Goal: Transaction & Acquisition: Purchase product/service

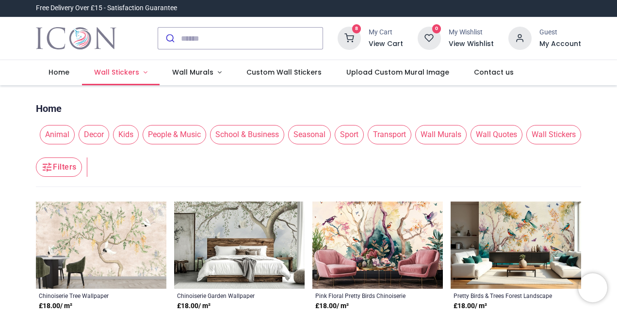
click at [145, 72] on link "Wall Stickers" at bounding box center [121, 72] width 78 height 25
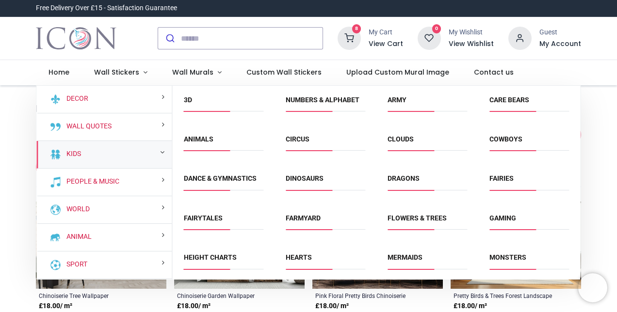
click at [117, 151] on div "Kids" at bounding box center [103, 155] width 135 height 28
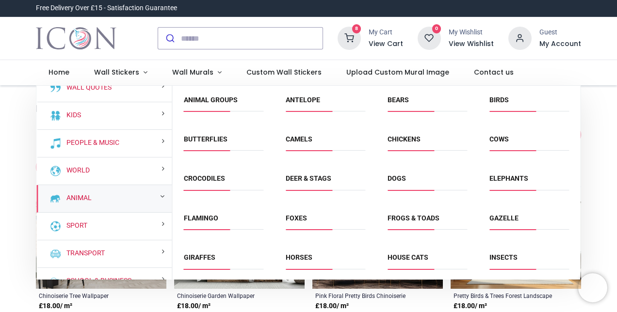
click at [578, 95] on div "Birds" at bounding box center [529, 105] width 102 height 39
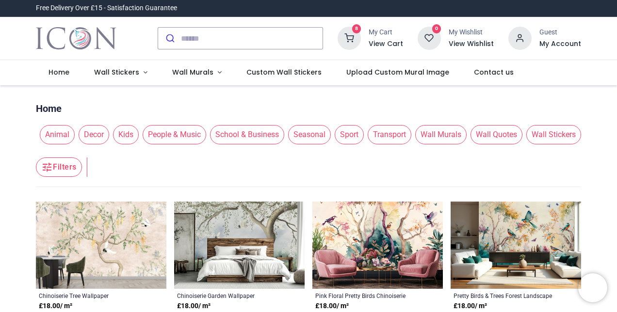
click at [578, 96] on div "Pricelist : Public Pricelist Public Pricelist" at bounding box center [308, 93] width 545 height 8
click at [349, 43] on icon at bounding box center [349, 38] width 23 height 23
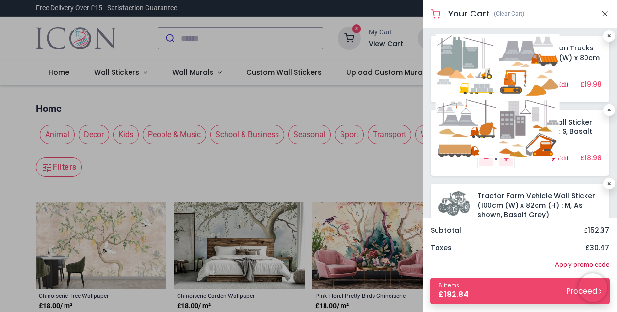
click at [453, 62] on img at bounding box center [498, 96] width 124 height 124
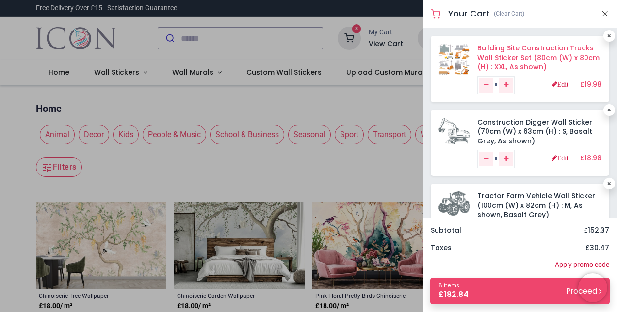
click at [563, 49] on link "Building Site Construction Trucks Wall Sticker Set (80cm (W) x 80cm (H) : XXL, …" at bounding box center [538, 57] width 122 height 29
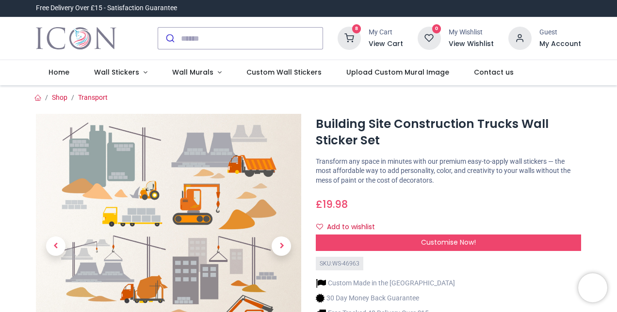
click at [354, 29] on icon at bounding box center [349, 38] width 23 height 23
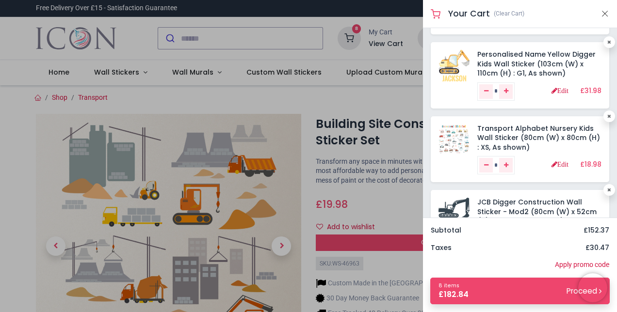
scroll to position [243, 0]
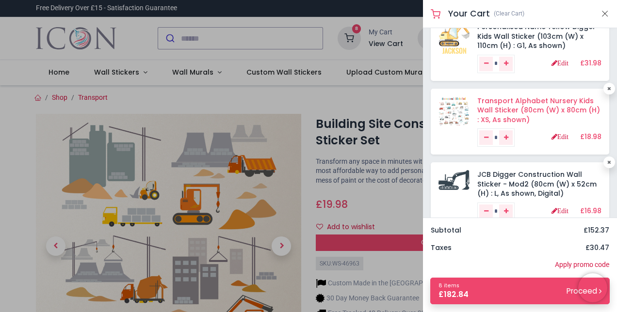
click at [493, 101] on link "Transport Alphabet Nursery Kids Wall Sticker (80cm (W) x 80cm (H) : XS, As show…" at bounding box center [538, 110] width 123 height 29
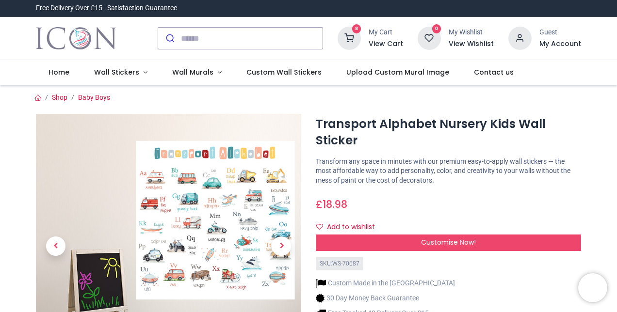
click at [264, 198] on link at bounding box center [281, 247] width 40 height 186
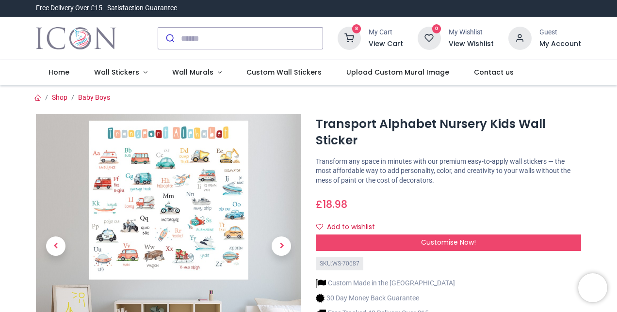
click at [264, 198] on link at bounding box center [281, 247] width 40 height 186
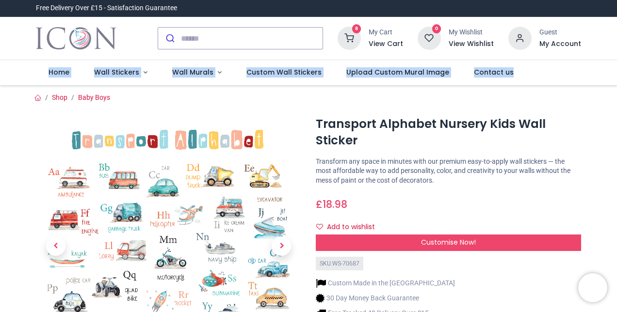
drag, startPoint x: 615, startPoint y: 41, endPoint x: 615, endPoint y: 62, distance: 21.3
click at [615, 62] on header "Free Delivery Over £15 - Satisfaction Guarantee" at bounding box center [308, 42] width 617 height 85
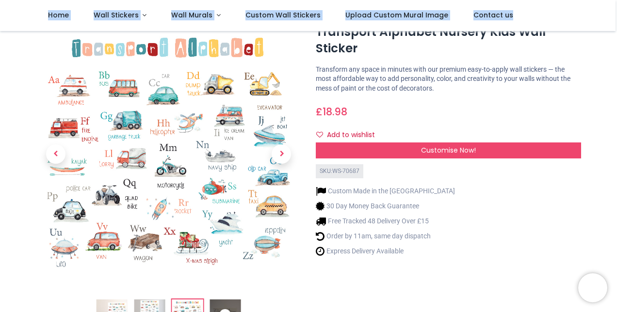
scroll to position [35, 0]
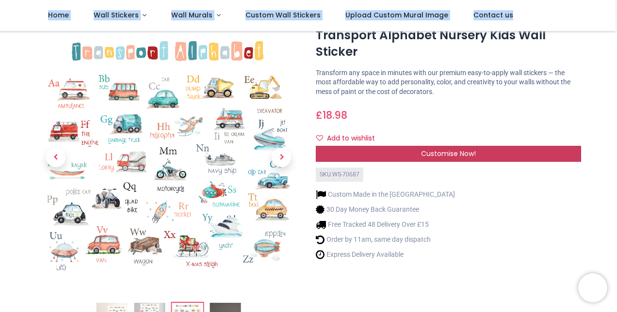
click at [450, 152] on span "Customise Now!" at bounding box center [448, 154] width 55 height 10
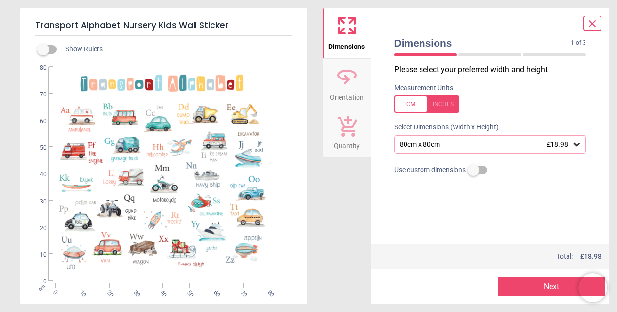
click at [447, 109] on div at bounding box center [426, 104] width 65 height 17
click at [462, 143] on div "31.5" x 31.5" (2ft 7" x 2ft 7") £18.98" at bounding box center [486, 145] width 174 height 8
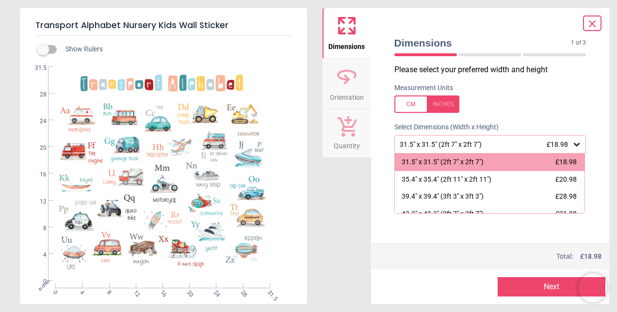
click at [596, 22] on icon at bounding box center [592, 24] width 12 height 12
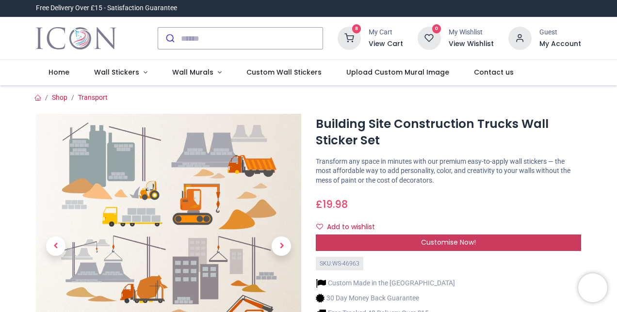
click at [452, 244] on span "Customise Now!" at bounding box center [448, 243] width 55 height 10
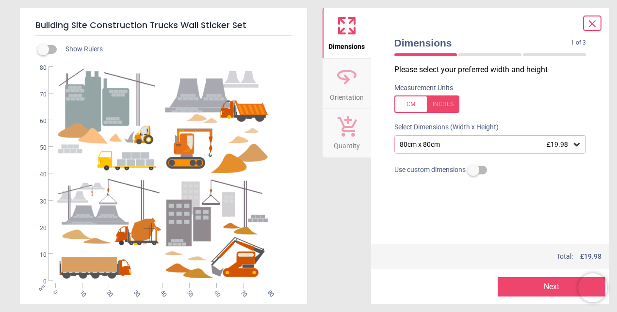
click at [449, 103] on div at bounding box center [426, 104] width 65 height 17
click at [448, 143] on div "31.5" x 31.5" (2ft 7" x 2ft 7") £19.98" at bounding box center [486, 145] width 174 height 8
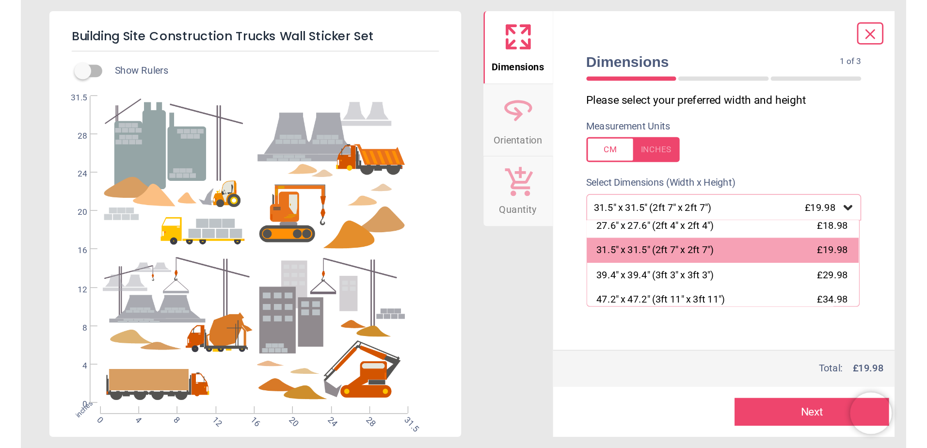
scroll to position [82, 0]
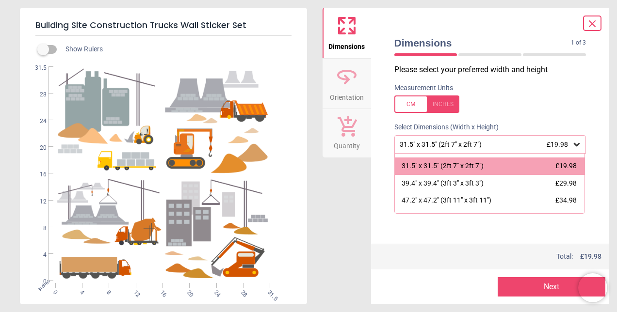
click at [592, 25] on icon at bounding box center [592, 24] width 12 height 12
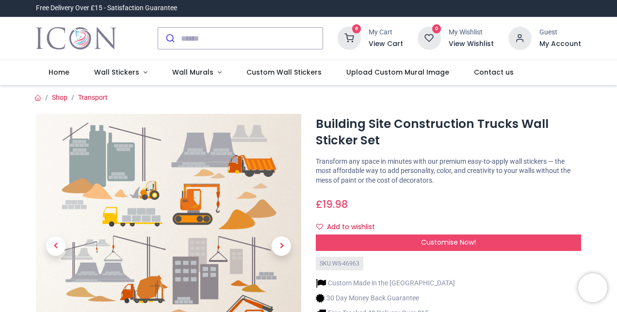
click at [346, 39] on icon at bounding box center [349, 38] width 23 height 23
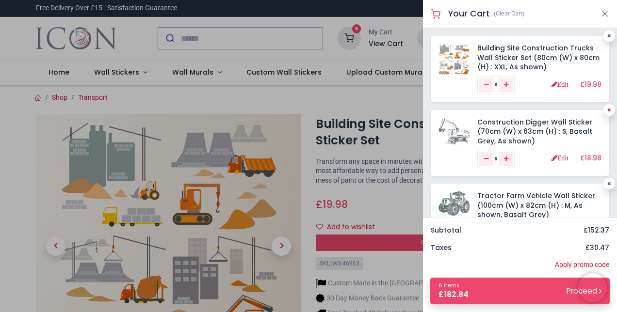
click at [603, 109] on link at bounding box center [609, 110] width 12 height 12
type input "*"
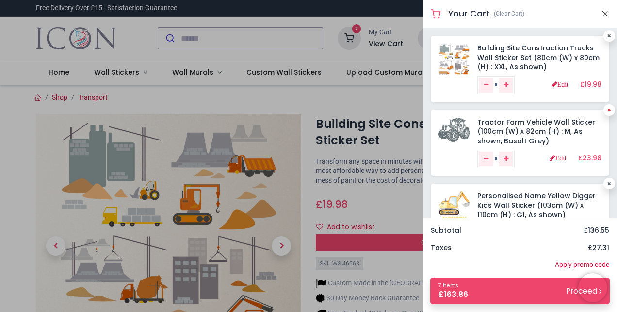
click at [608, 111] on link at bounding box center [609, 110] width 12 height 12
type input "*"
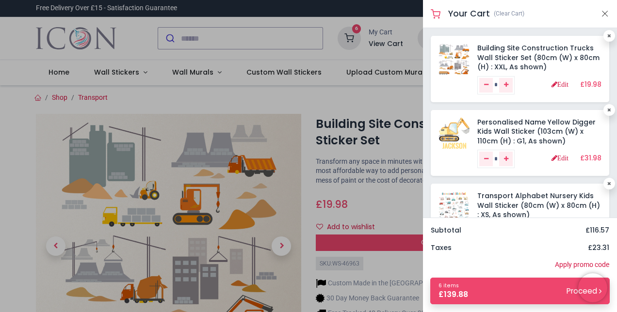
click at [608, 111] on link at bounding box center [609, 110] width 12 height 12
type input "*"
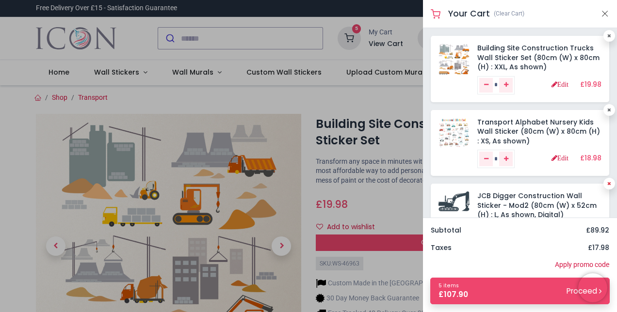
click at [607, 181] on icon at bounding box center [609, 183] width 4 height 5
type input "*"
click at [607, 182] on icon at bounding box center [609, 183] width 4 height 5
type input "*"
click at [607, 182] on icon at bounding box center [609, 183] width 4 height 5
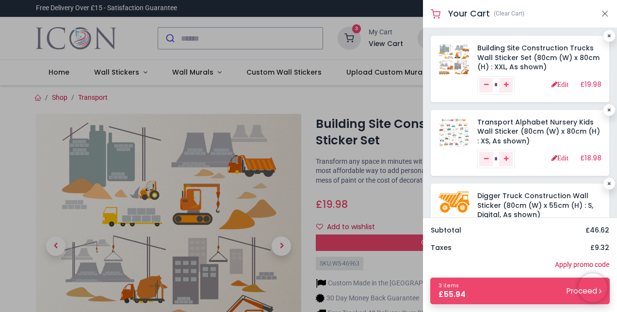
type input "*"
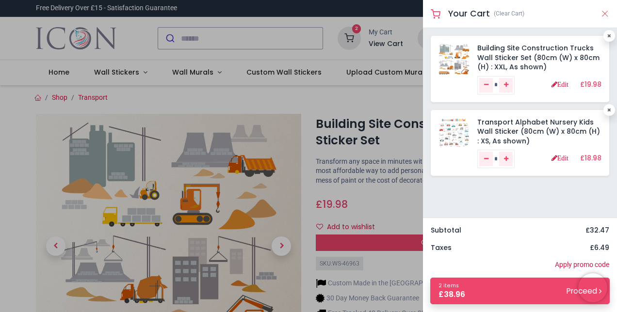
click at [603, 12] on button "Close" at bounding box center [604, 14] width 9 height 12
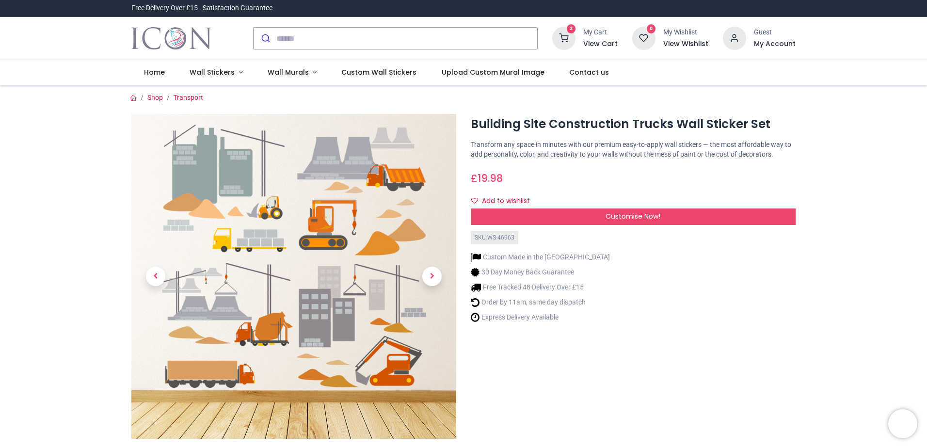
click at [564, 37] on icon at bounding box center [563, 38] width 23 height 23
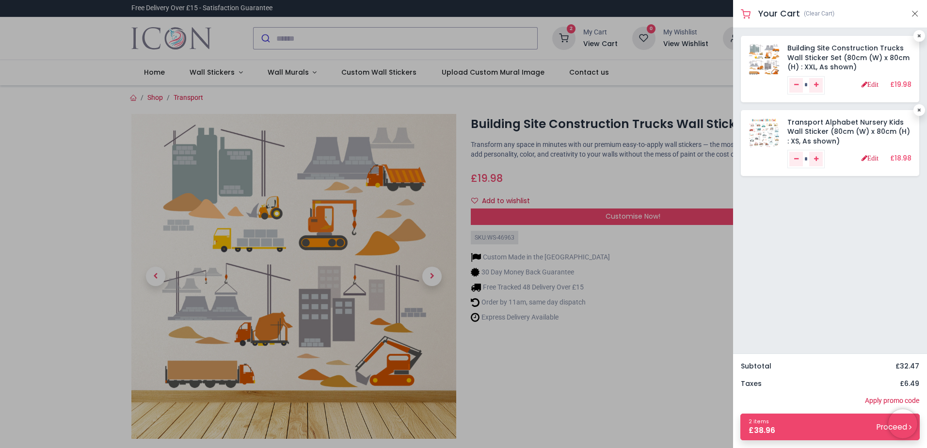
click at [298, 33] on div at bounding box center [463, 224] width 927 height 448
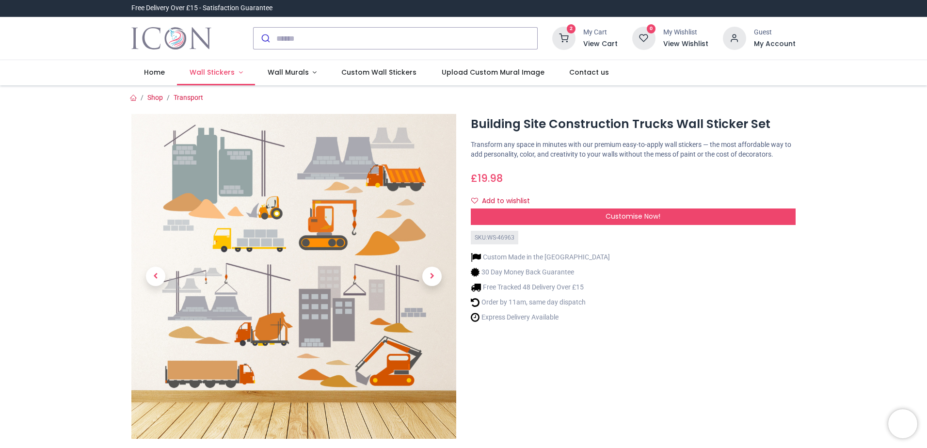
click at [236, 72] on link "Wall Stickers" at bounding box center [216, 72] width 78 height 25
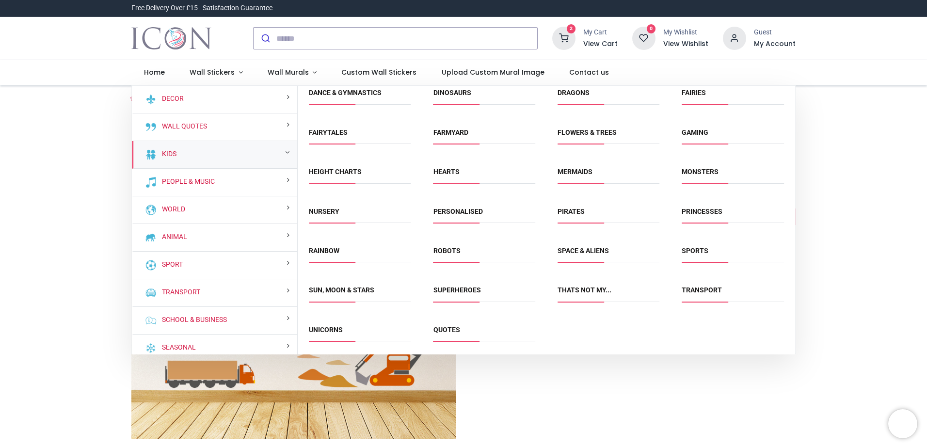
scroll to position [86, 0]
click at [346, 289] on link "Sun, Moon & Stars" at bounding box center [341, 290] width 65 height 8
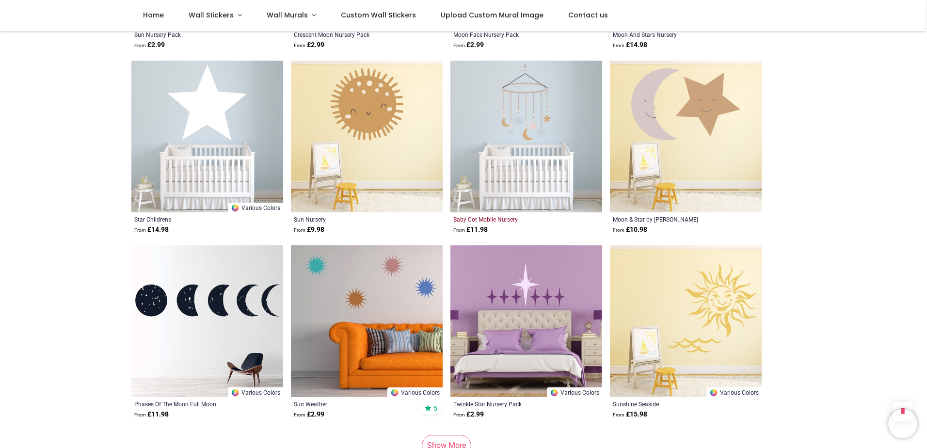
scroll to position [1115, 0]
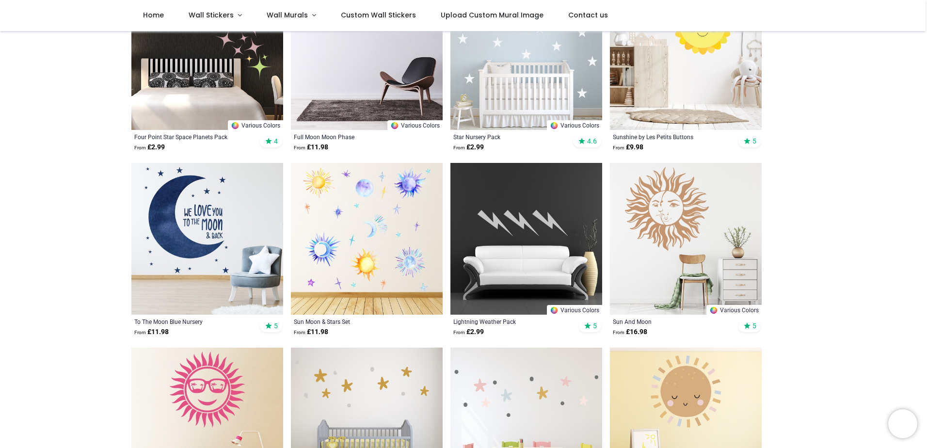
scroll to position [242, 0]
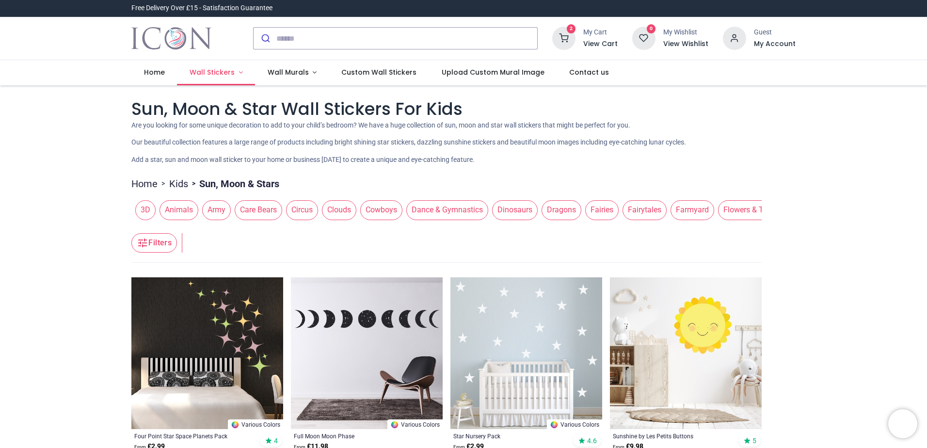
click at [226, 69] on span "Wall Stickers" at bounding box center [212, 72] width 45 height 10
click at [232, 71] on span "Wall Stickers" at bounding box center [213, 72] width 47 height 10
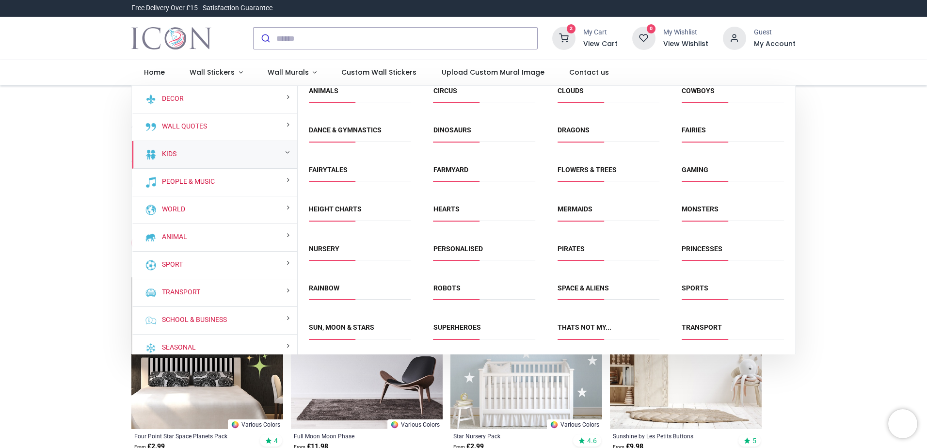
scroll to position [86, 0]
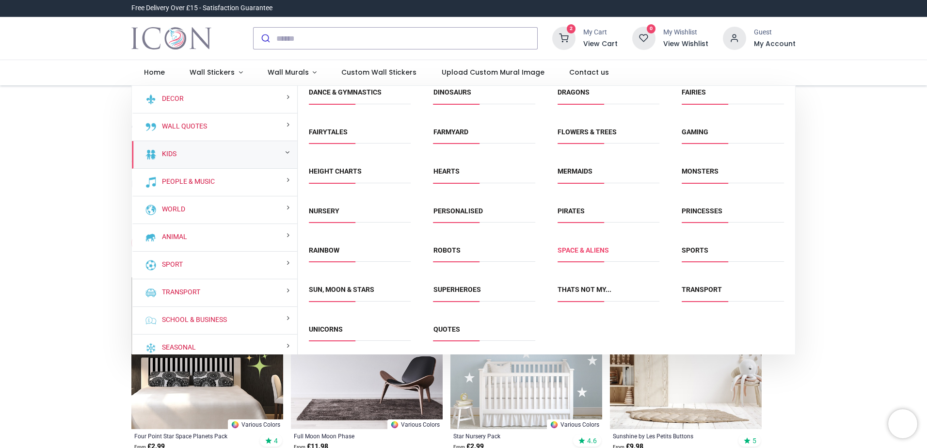
click at [561, 251] on link "Space & Aliens" at bounding box center [583, 250] width 51 height 8
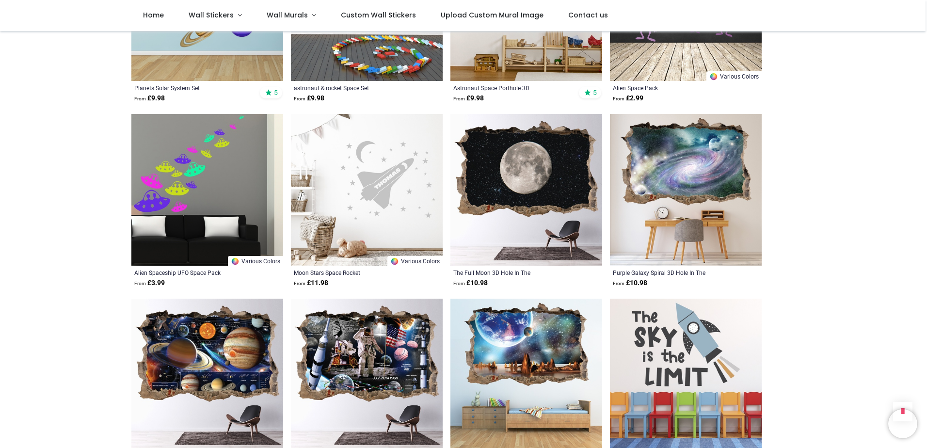
scroll to position [1067, 0]
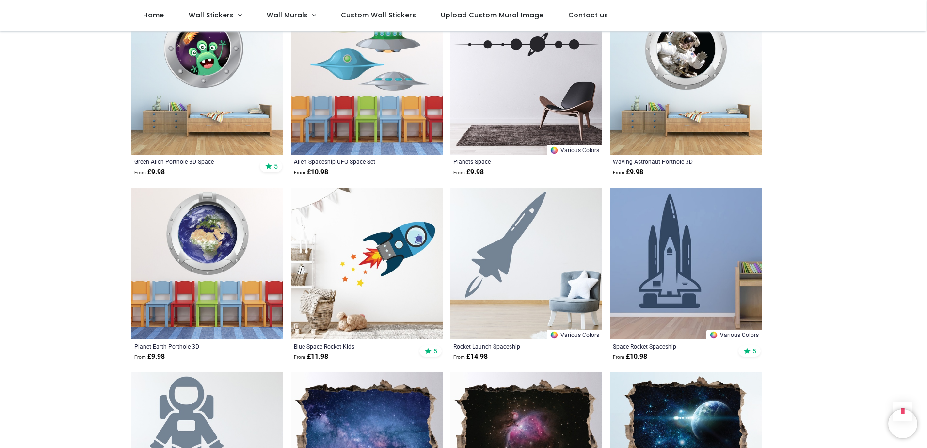
scroll to position [2134, 0]
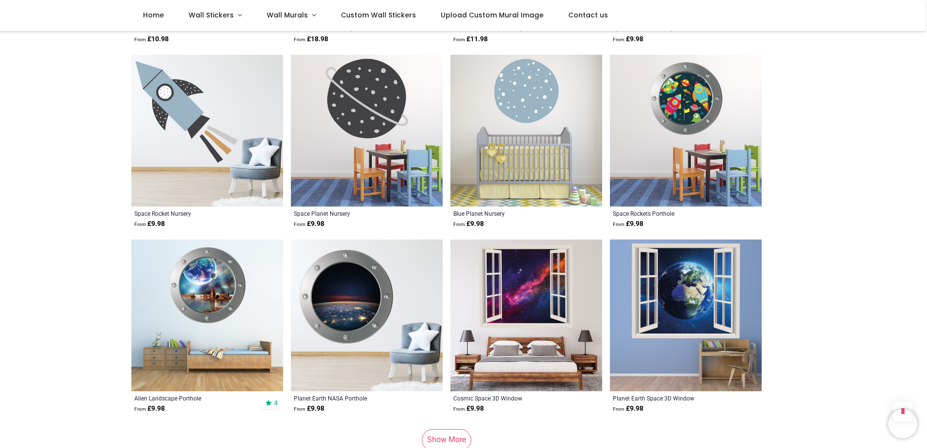
scroll to position [3783, 0]
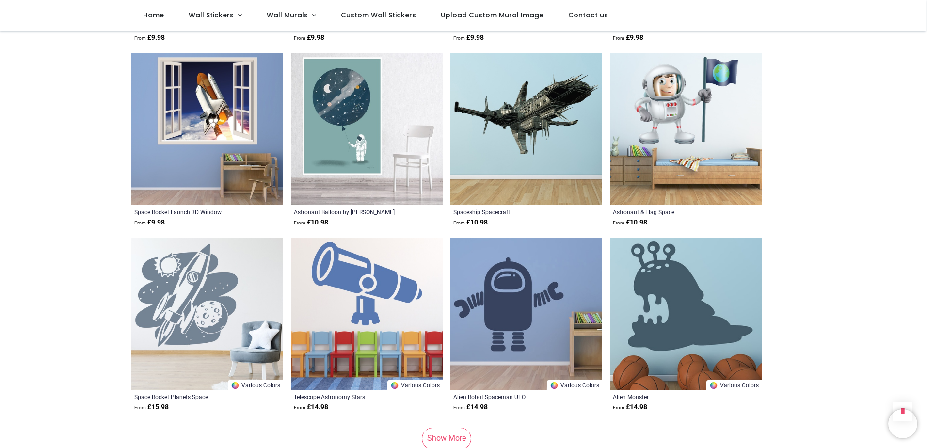
scroll to position [4995, 0]
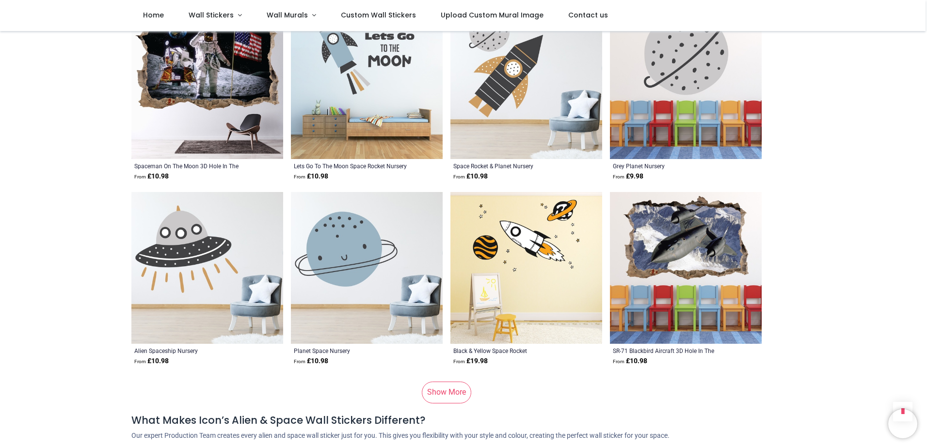
scroll to position [6353, 0]
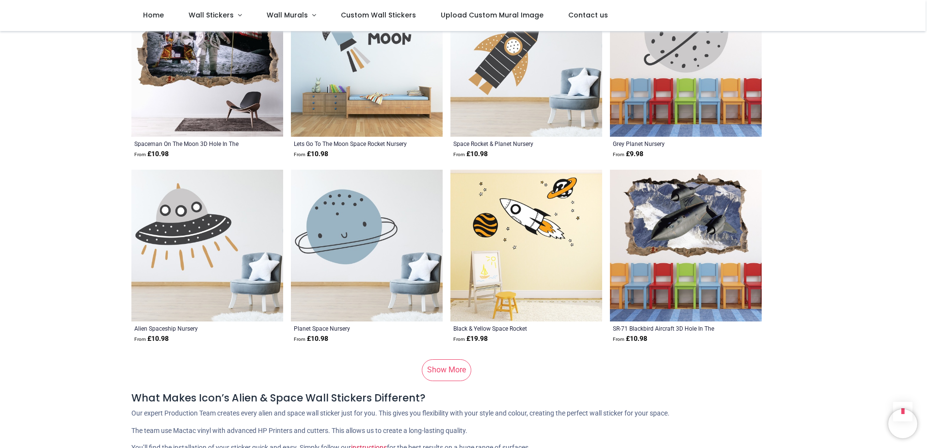
click at [452, 359] on link "Show More" at bounding box center [446, 369] width 49 height 21
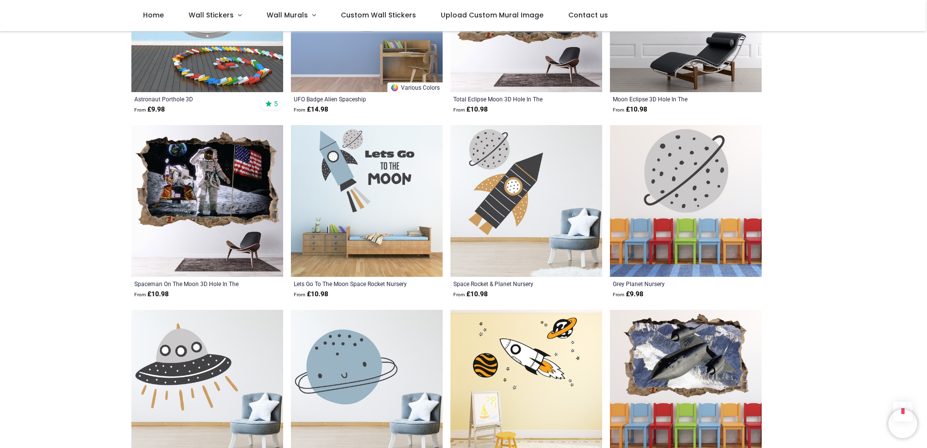
scroll to position [6208, 0]
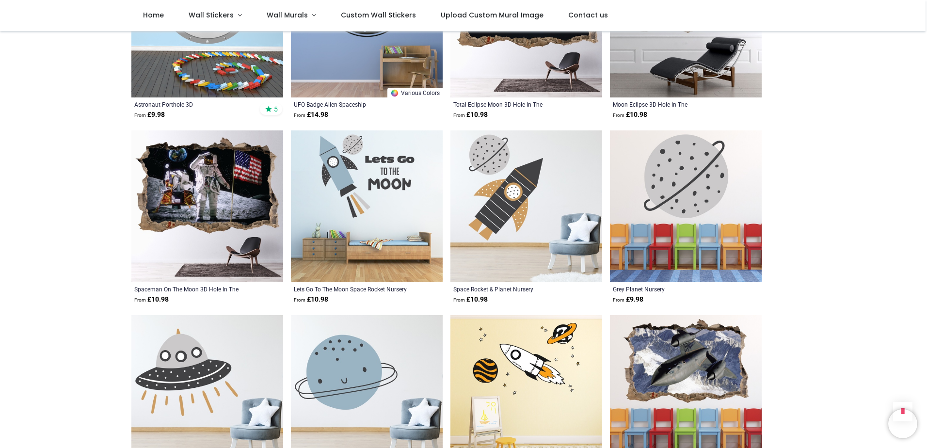
click at [392, 333] on img at bounding box center [367, 391] width 152 height 152
click at [689, 168] on img at bounding box center [686, 206] width 152 height 152
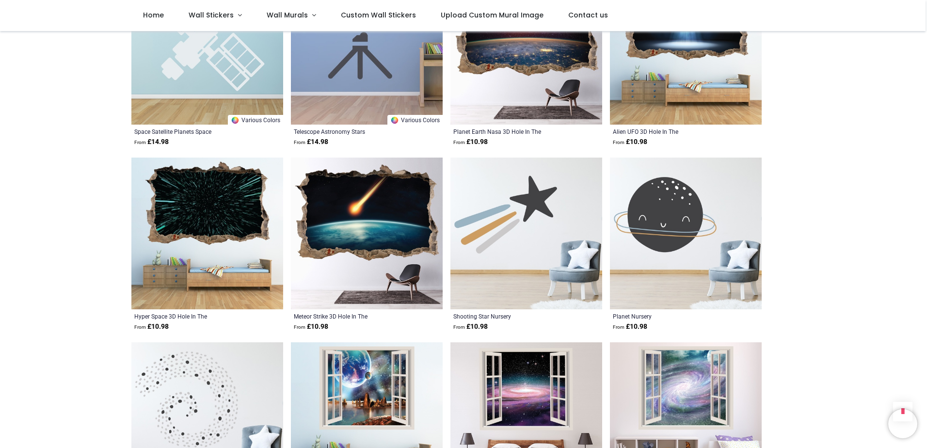
scroll to position [4510, 0]
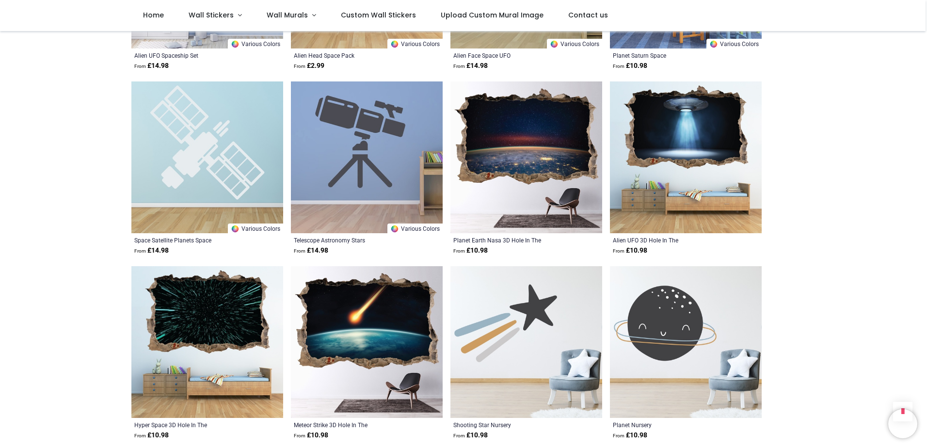
scroll to position [4413, 0]
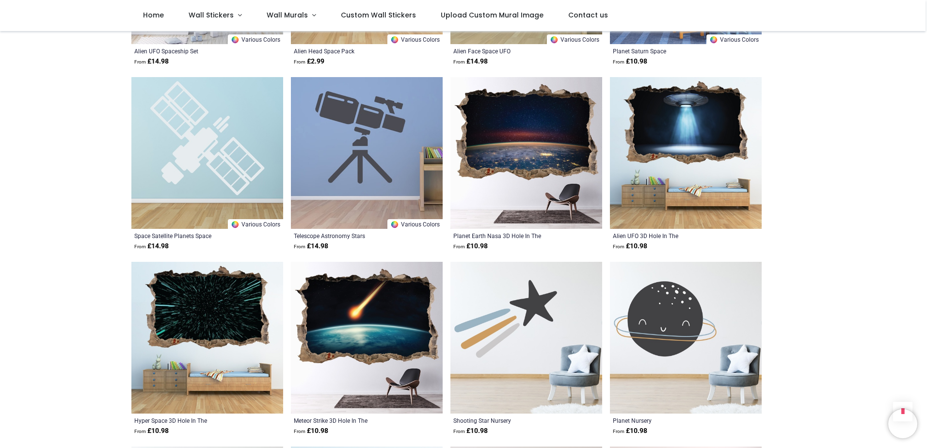
click at [664, 313] on img at bounding box center [686, 338] width 152 height 152
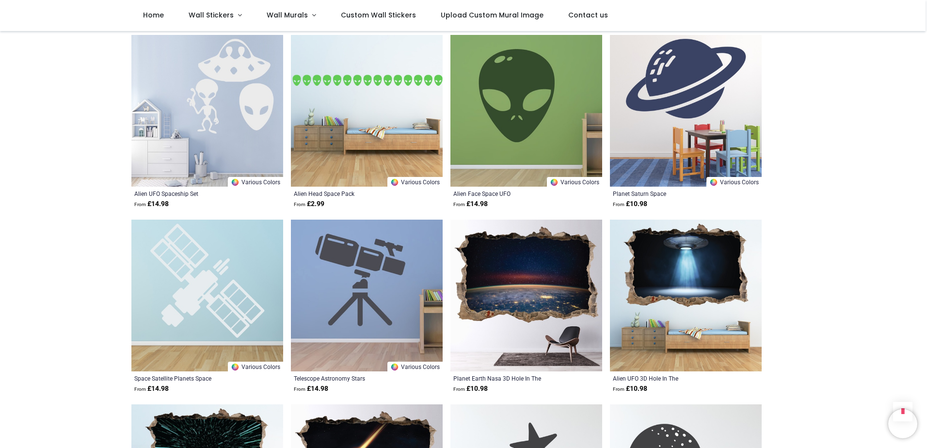
scroll to position [4365, 0]
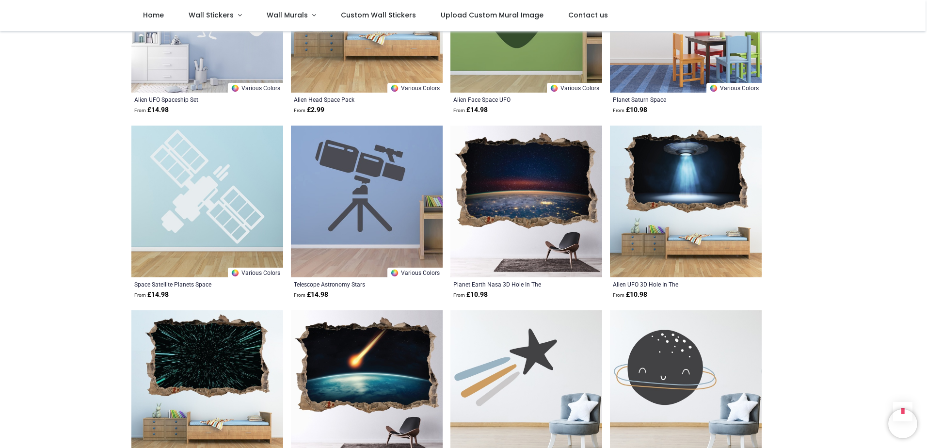
click at [526, 334] on img at bounding box center [527, 386] width 152 height 152
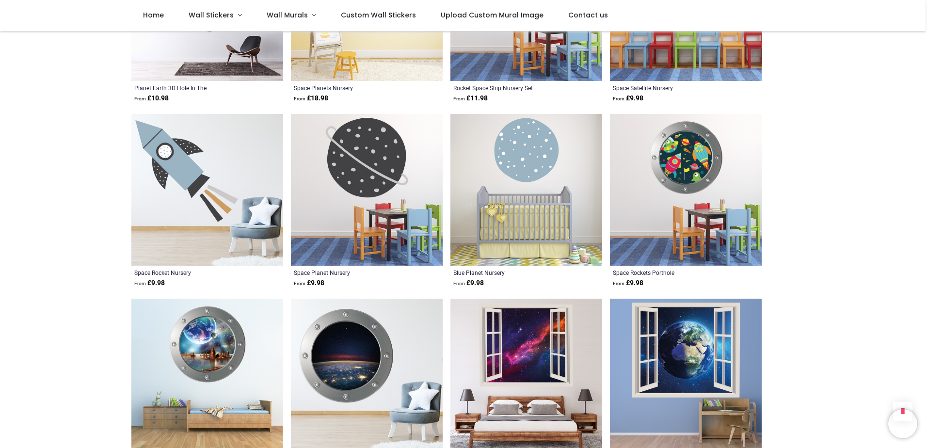
scroll to position [3589, 0]
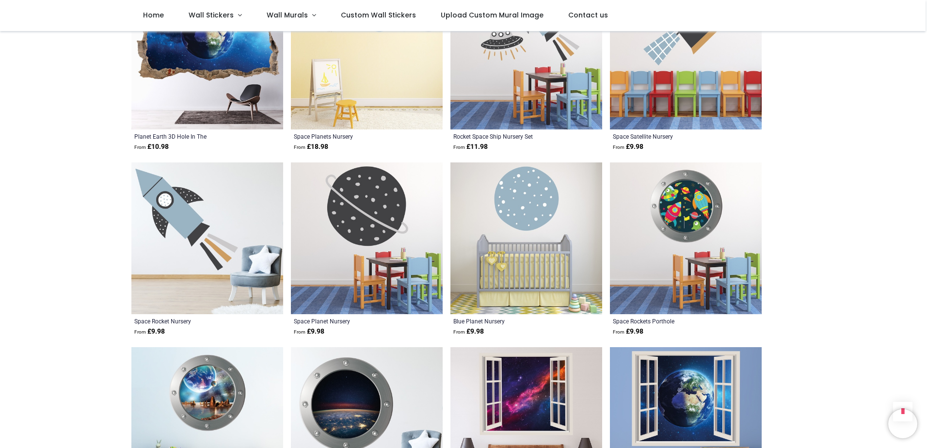
click at [522, 239] on img at bounding box center [527, 238] width 152 height 152
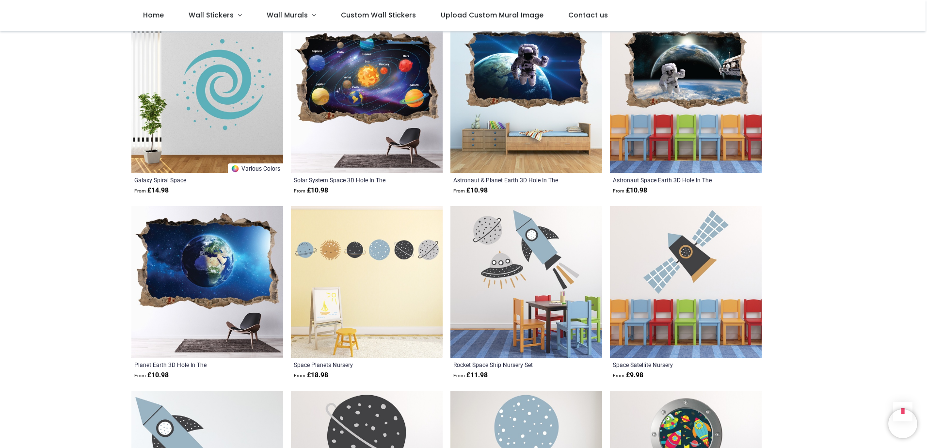
scroll to position [3346, 0]
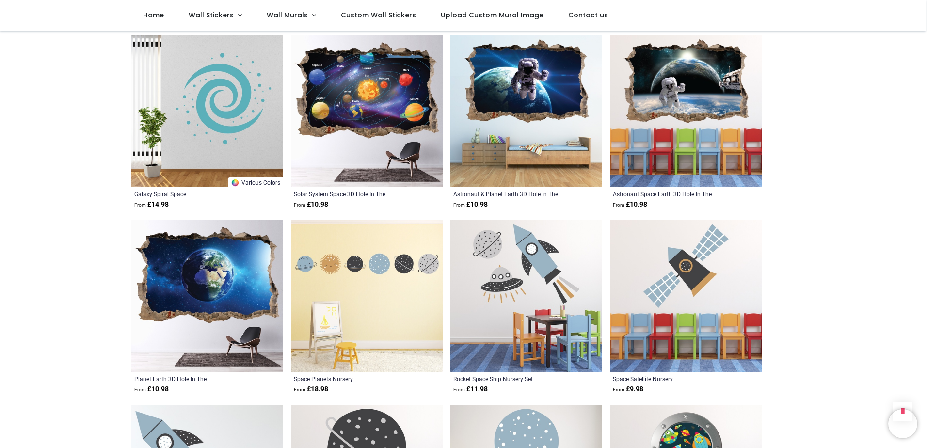
click at [411, 315] on img at bounding box center [367, 296] width 152 height 152
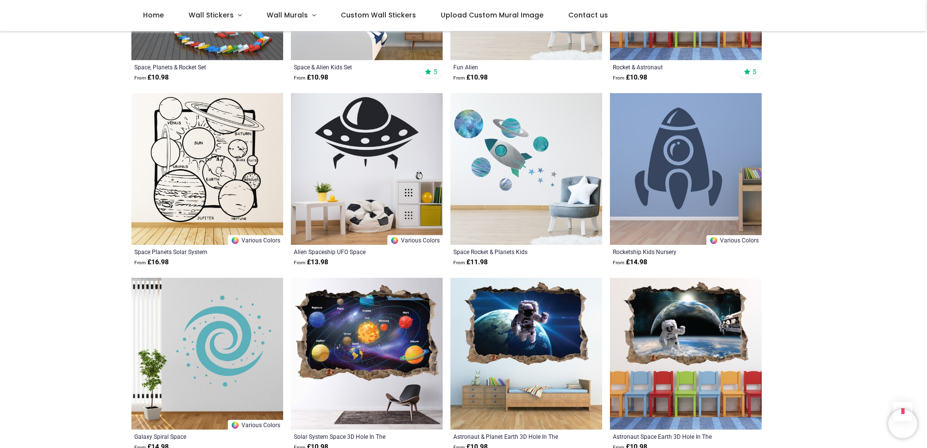
scroll to position [3055, 0]
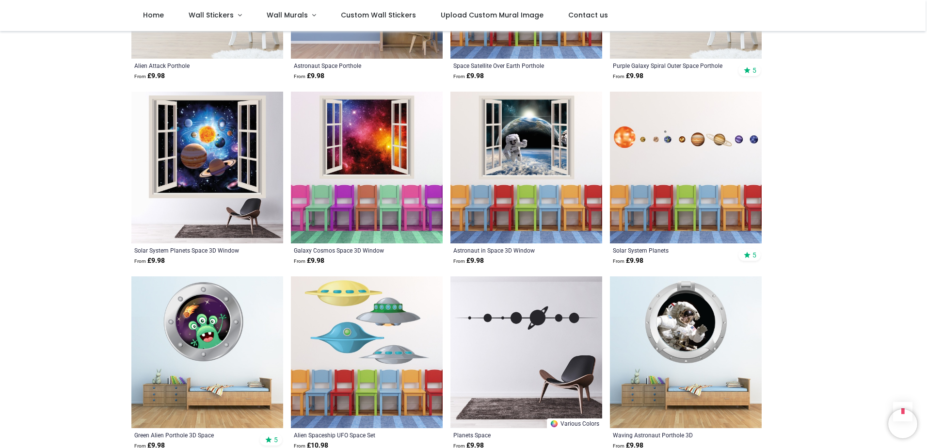
scroll to position [1794, 0]
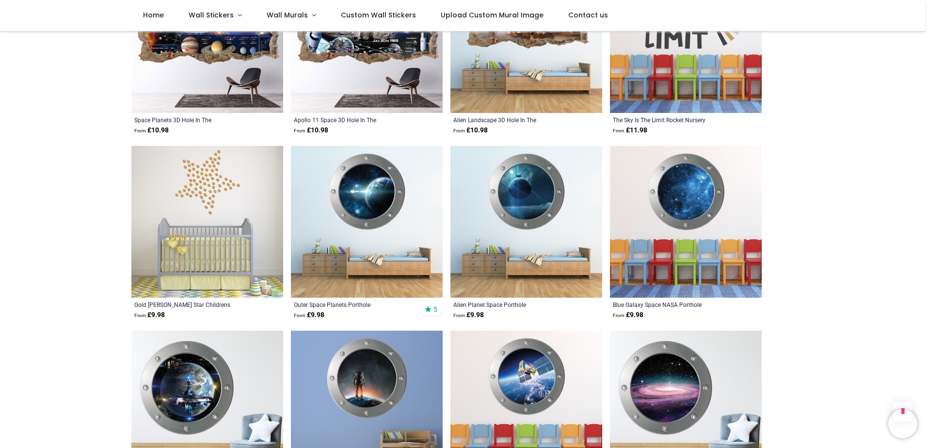
scroll to position [1358, 0]
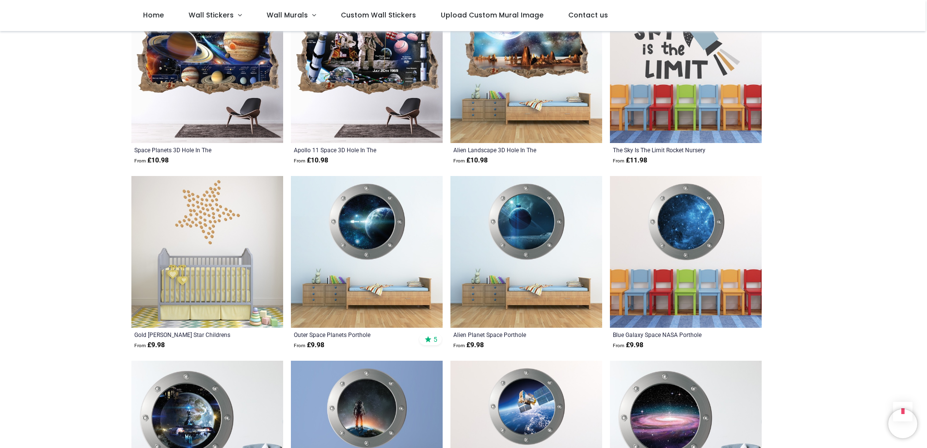
click at [218, 221] on img at bounding box center [207, 252] width 152 height 152
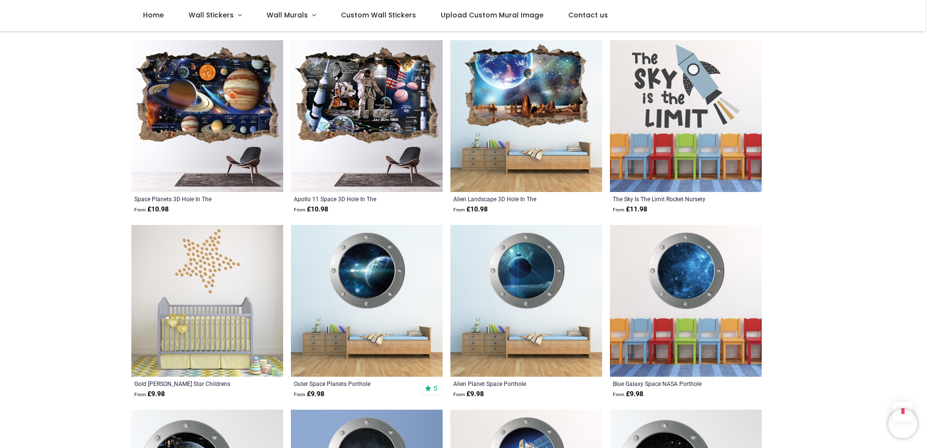
scroll to position [1309, 0]
click at [232, 270] on img at bounding box center [207, 301] width 152 height 152
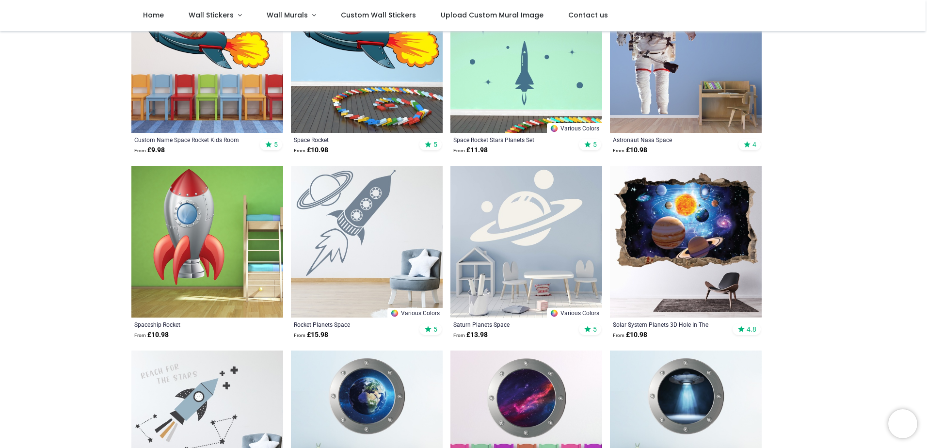
scroll to position [242, 0]
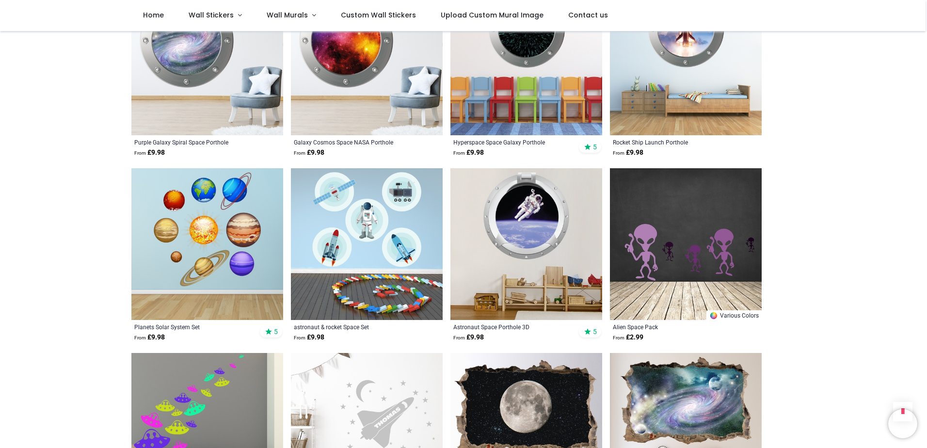
scroll to position [921, 0]
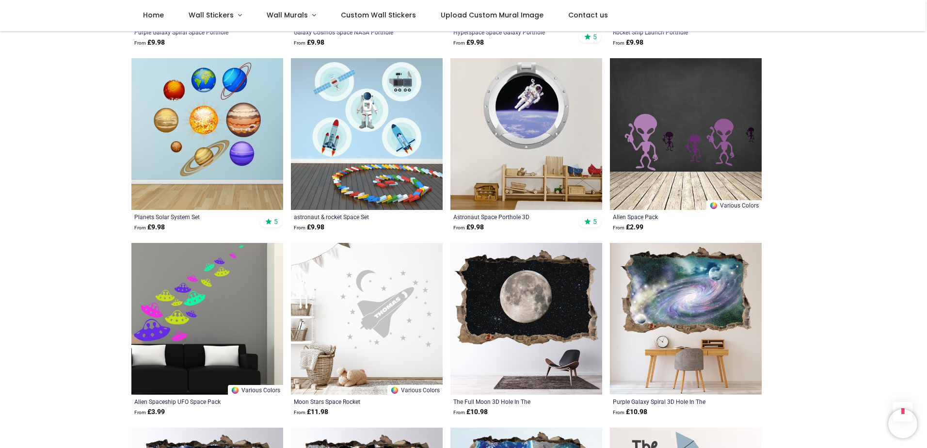
click at [399, 287] on img at bounding box center [367, 319] width 152 height 152
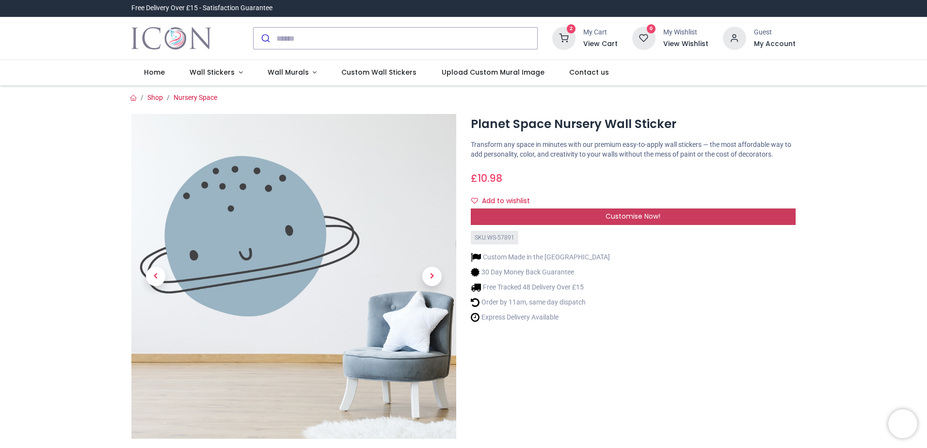
click at [657, 220] on span "Customise Now!" at bounding box center [633, 216] width 55 height 10
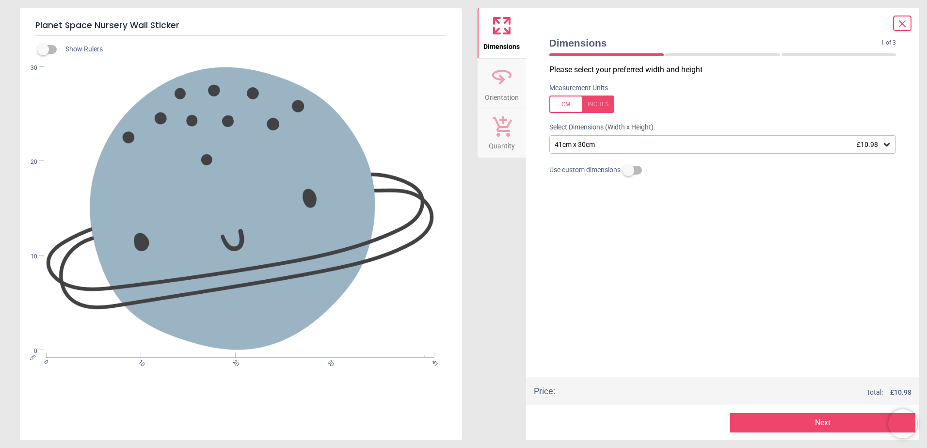
click at [602, 111] on div at bounding box center [582, 104] width 65 height 17
click at [623, 150] on div "16.1" x 11.8" (1ft 4" x 1ft) £10.98" at bounding box center [723, 144] width 347 height 18
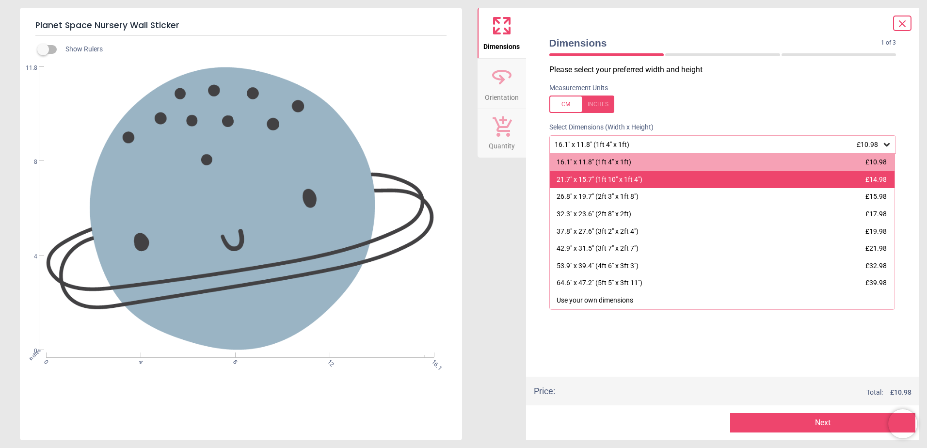
click at [665, 183] on div "21.7" x 15.7" (1ft 10" x 1ft 4") £14.98" at bounding box center [722, 179] width 345 height 17
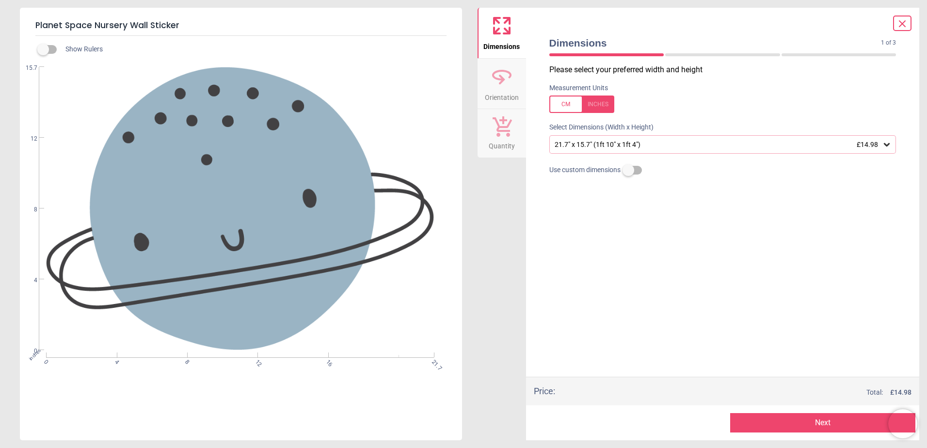
click at [762, 420] on button "Next" at bounding box center [822, 422] width 185 height 19
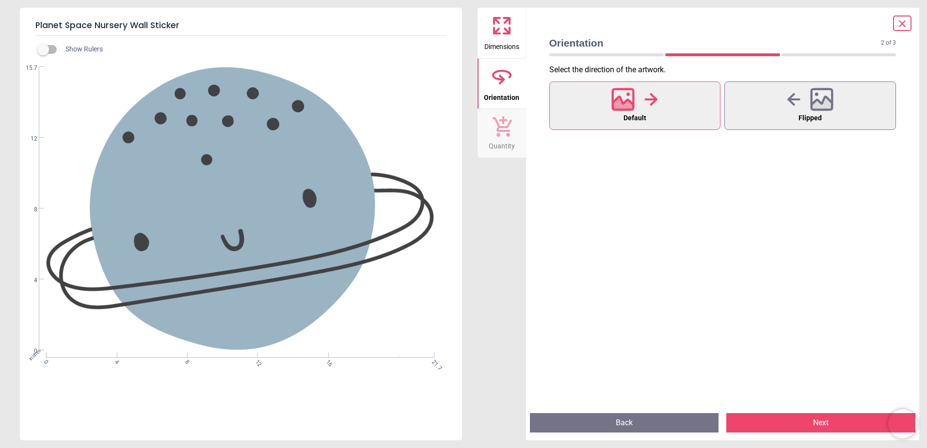
click at [763, 421] on button "Next" at bounding box center [821, 422] width 189 height 19
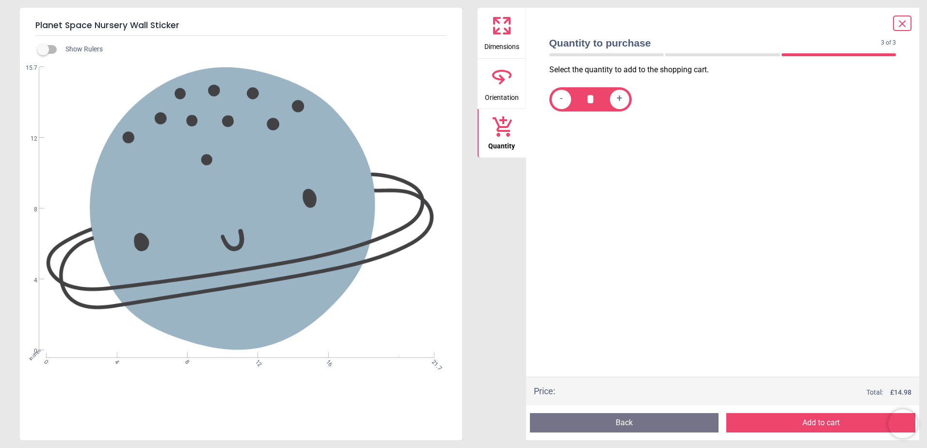
click at [763, 421] on button "Add to cart" at bounding box center [821, 422] width 189 height 19
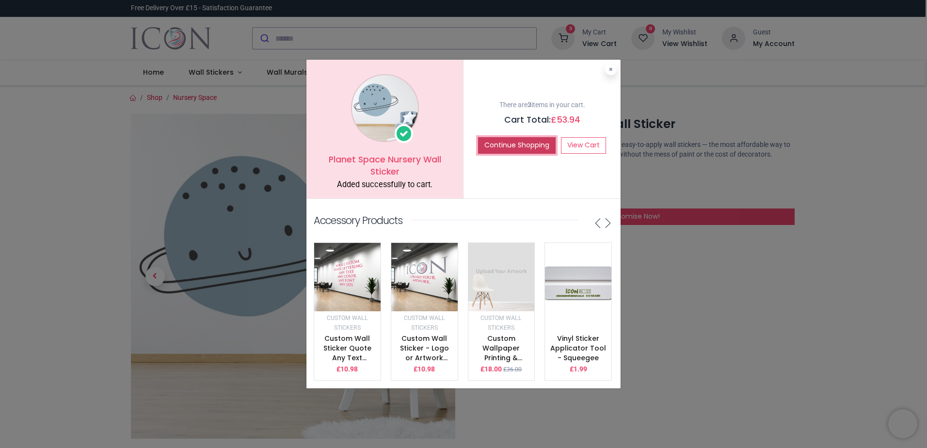
click at [531, 145] on button "Continue Shopping" at bounding box center [517, 145] width 78 height 16
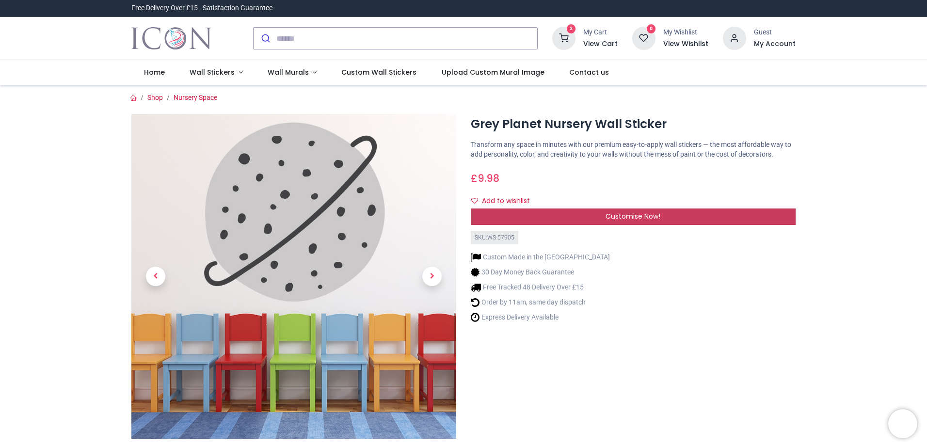
click at [652, 217] on span "Customise Now!" at bounding box center [633, 216] width 55 height 10
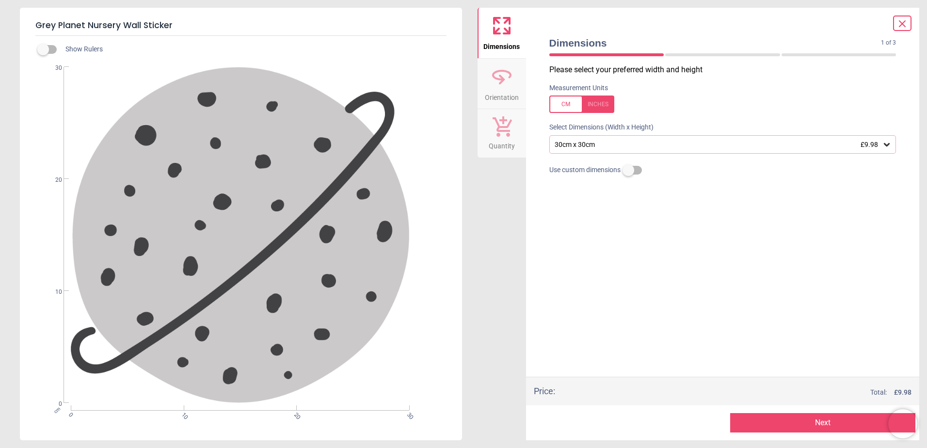
click at [601, 97] on div at bounding box center [582, 104] width 65 height 17
click at [593, 146] on div "11.8" x 11.8" (1ft x 1ft) £9.98" at bounding box center [718, 145] width 329 height 8
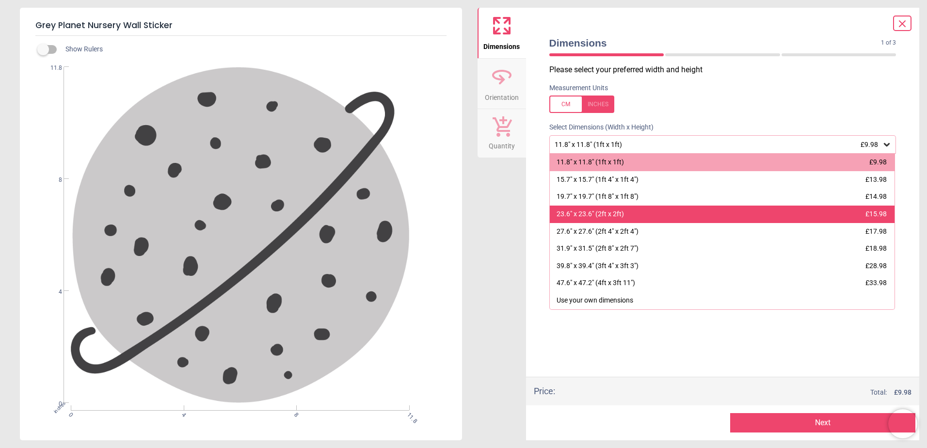
click at [600, 211] on div "23.6" x 23.6" (2ft x 2ft)" at bounding box center [590, 215] width 67 height 10
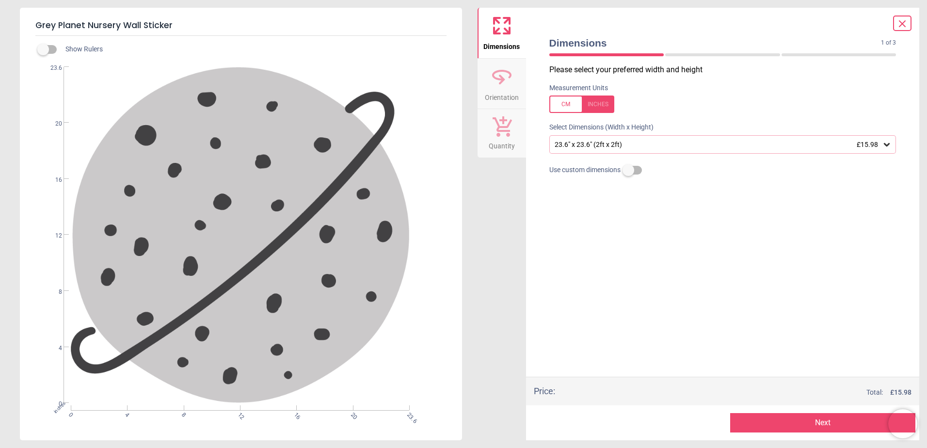
click at [750, 417] on button "Next" at bounding box center [822, 422] width 185 height 19
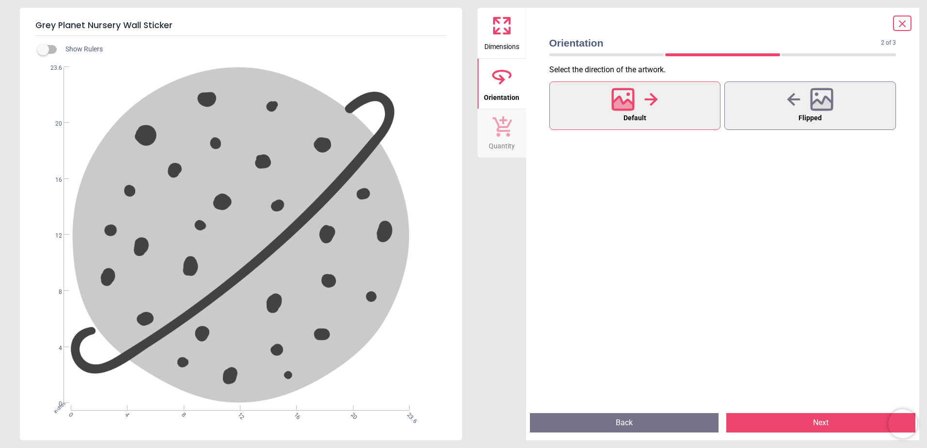
click at [750, 417] on button "Next" at bounding box center [821, 422] width 189 height 19
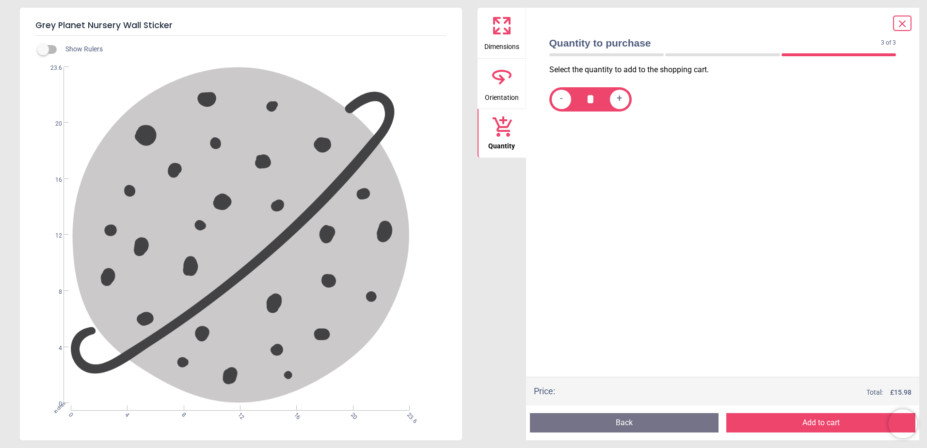
click at [750, 417] on button "Add to cart" at bounding box center [821, 422] width 189 height 19
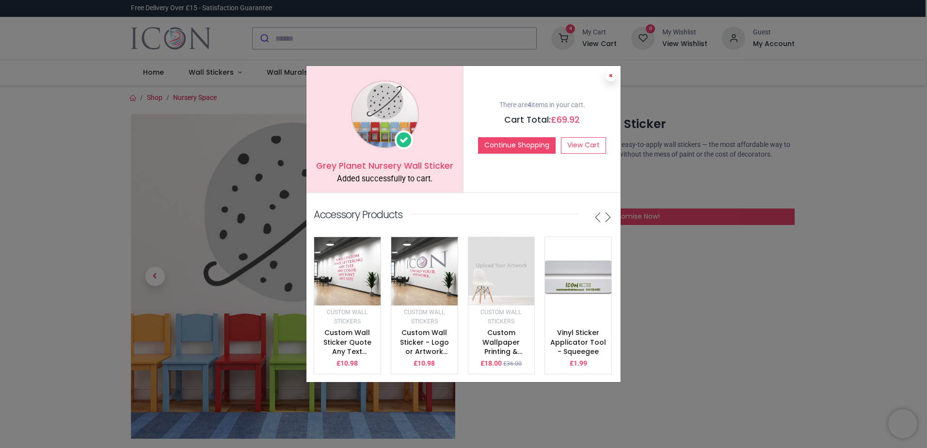
click at [606, 72] on button at bounding box center [611, 76] width 12 height 12
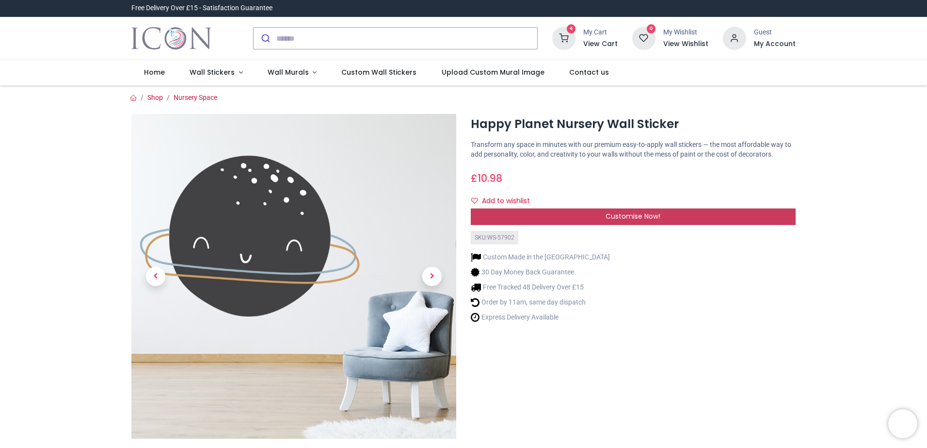
click at [613, 219] on span "Customise Now!" at bounding box center [633, 216] width 55 height 10
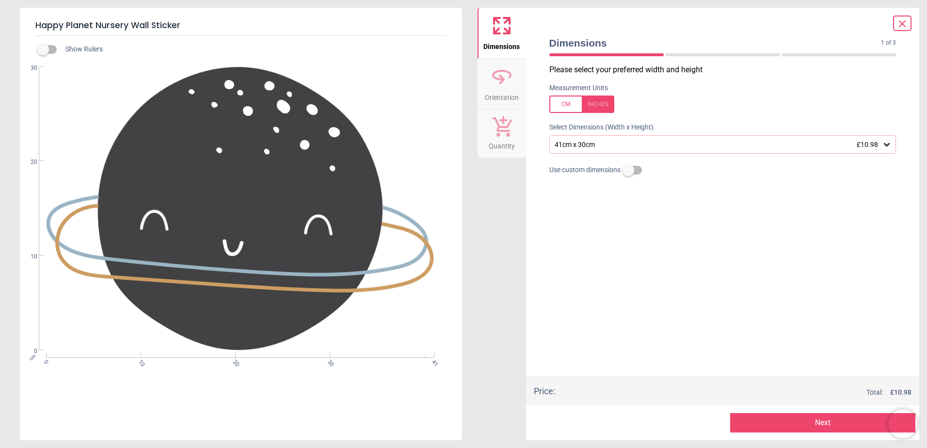
click at [601, 106] on div at bounding box center [582, 104] width 65 height 17
click at [604, 142] on div "16.1" x 11.8" (1ft 4" x 1ft) £10.98" at bounding box center [718, 145] width 329 height 8
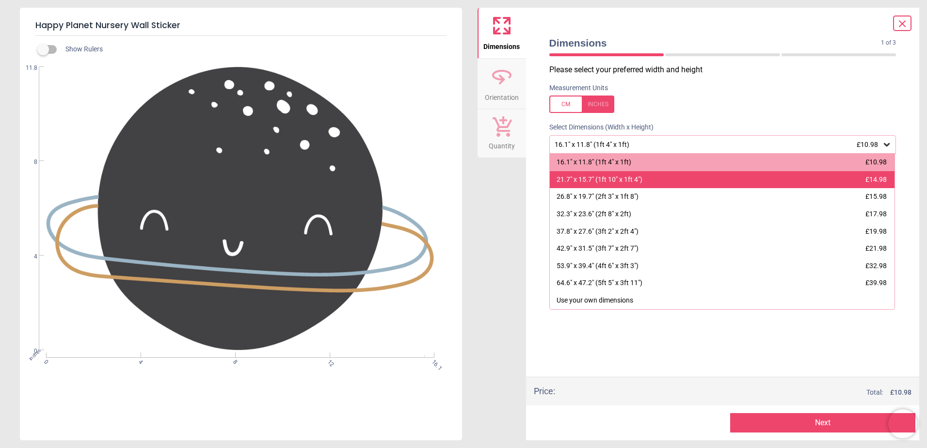
click at [608, 188] on div "21.7" x 15.7" (1ft 10" x 1ft 4") £14.98" at bounding box center [722, 179] width 345 height 17
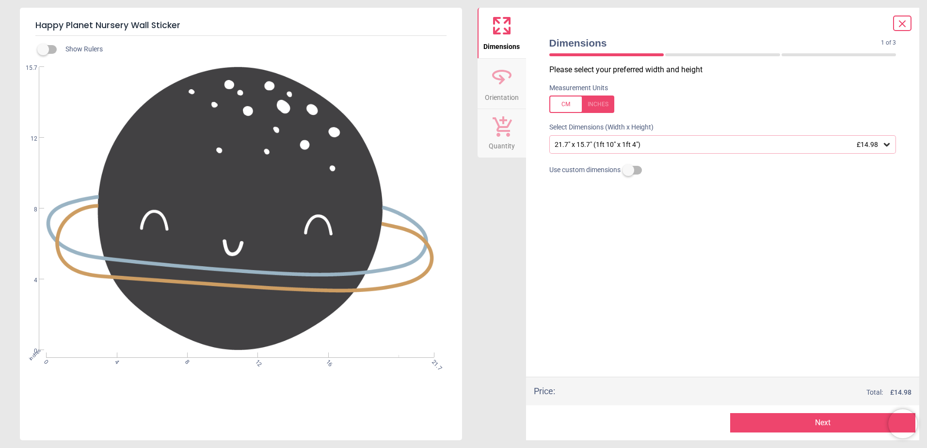
click at [777, 423] on button "Next" at bounding box center [822, 422] width 185 height 19
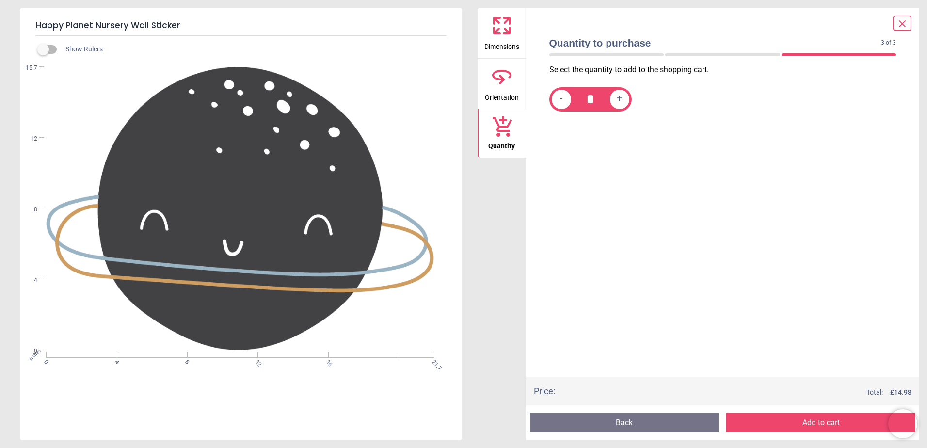
click at [777, 423] on button "Add to cart" at bounding box center [821, 422] width 189 height 19
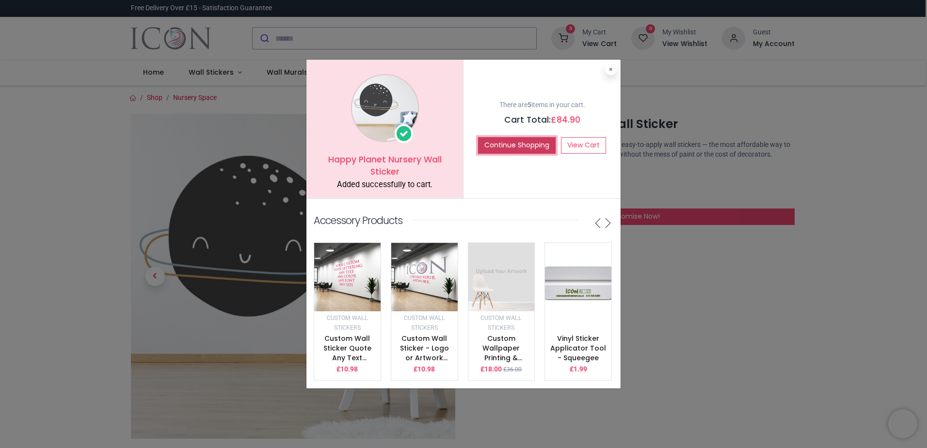
click at [525, 142] on button "Continue Shopping" at bounding box center [517, 145] width 78 height 16
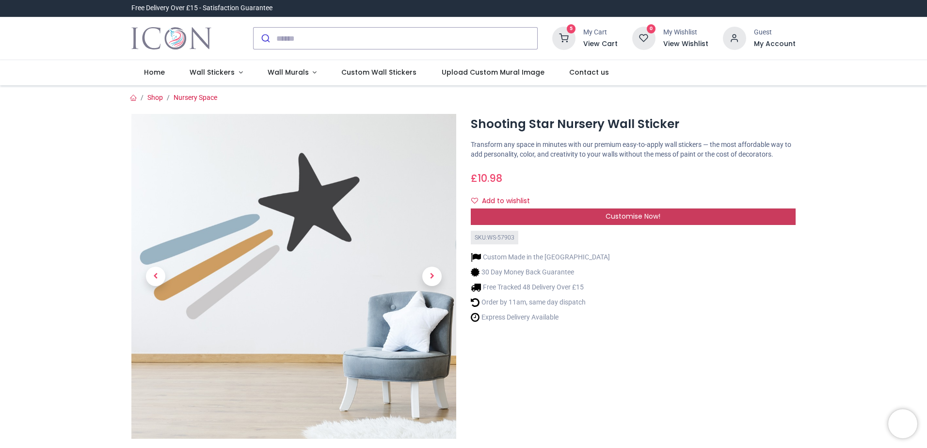
click at [639, 220] on span "Customise Now!" at bounding box center [633, 216] width 55 height 10
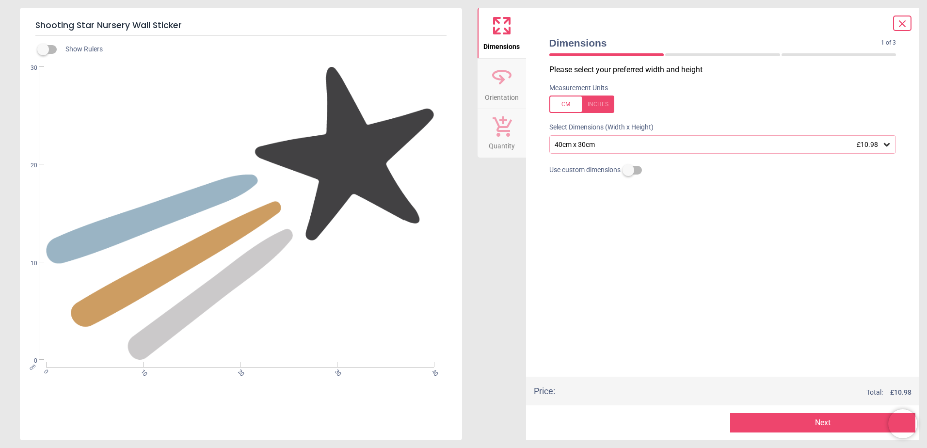
click at [593, 102] on div at bounding box center [582, 104] width 65 height 17
click at [605, 145] on div "15.7" x 11.8" (1ft 4" x 1ft) £10.98" at bounding box center [718, 145] width 329 height 8
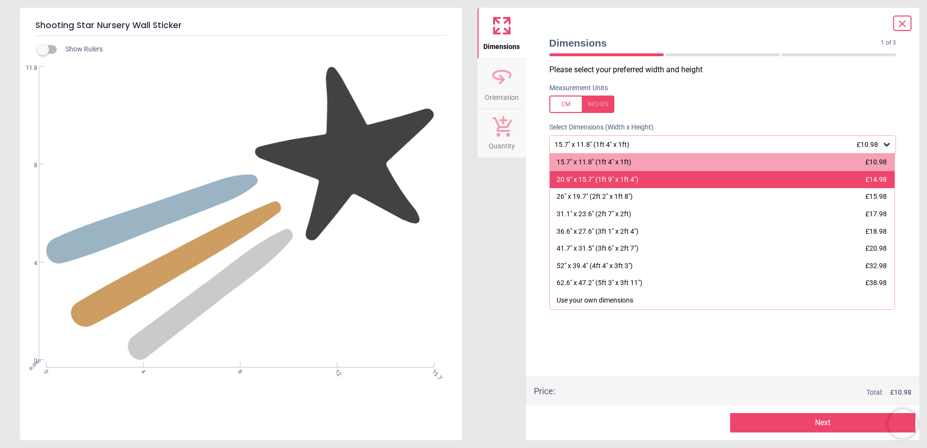
click at [610, 183] on div "20.9" x 15.7" (1ft 9" x 1ft 4")" at bounding box center [598, 180] width 82 height 10
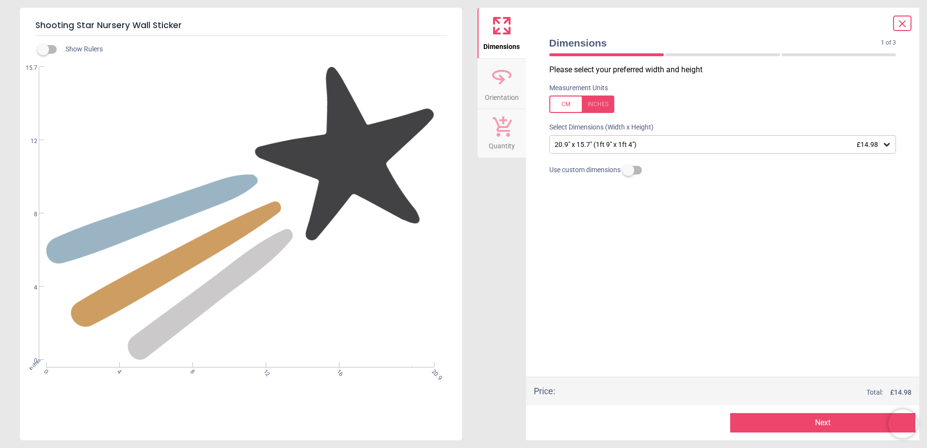
click at [806, 422] on button "Next" at bounding box center [822, 422] width 185 height 19
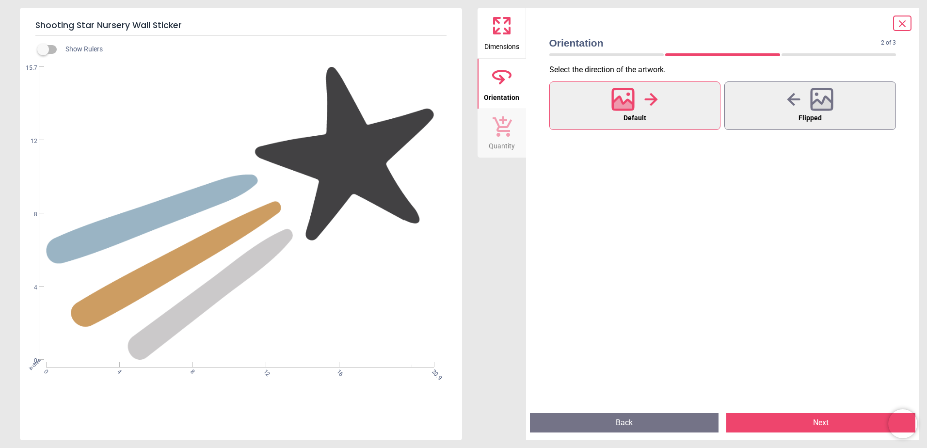
click at [806, 422] on button "Next" at bounding box center [821, 422] width 189 height 19
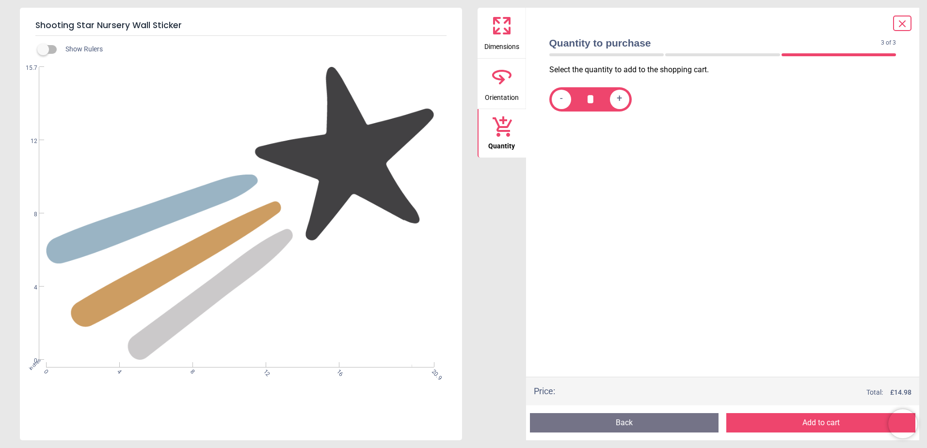
click at [806, 422] on button "Add to cart" at bounding box center [821, 422] width 189 height 19
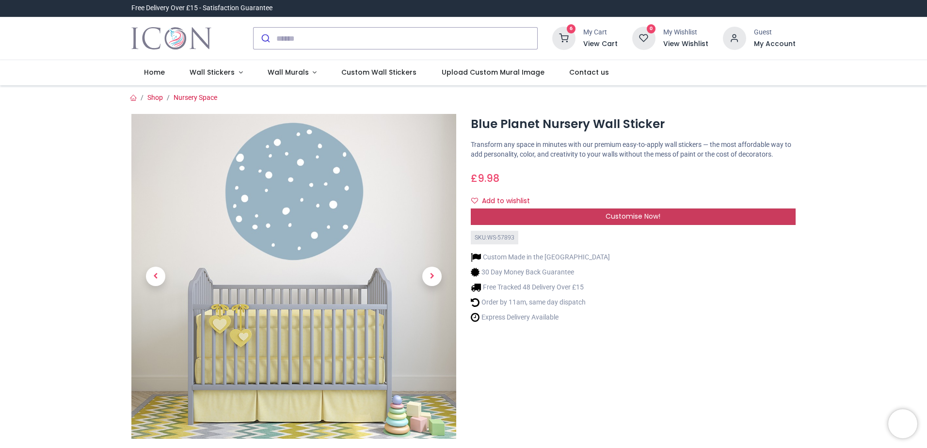
click at [623, 222] on div "Customise Now!" at bounding box center [633, 217] width 325 height 16
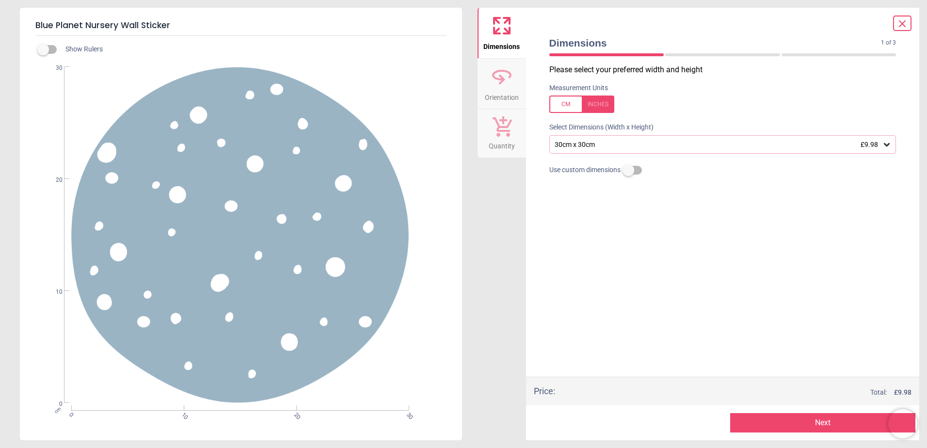
click at [597, 110] on div at bounding box center [582, 104] width 65 height 17
click at [601, 141] on div "11.8" x 11.8" (1ft x 1ft) £9.98" at bounding box center [718, 145] width 329 height 8
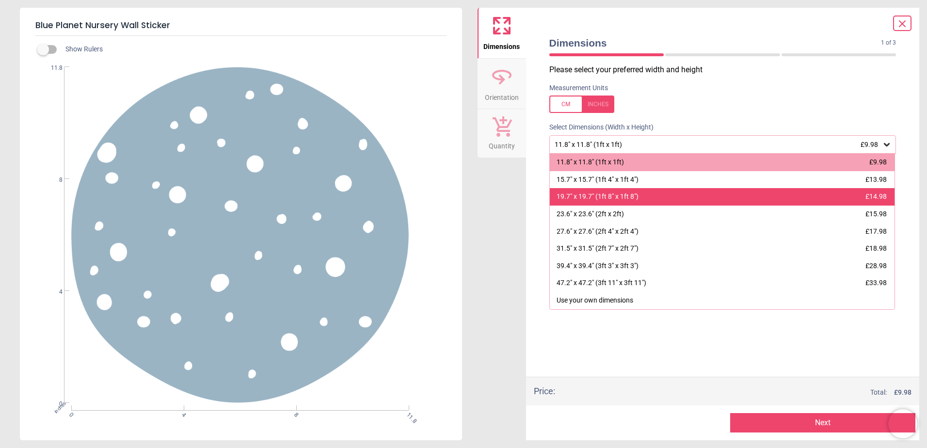
click at [609, 195] on div "19.7" x 19.7" (1ft 8" x 1ft 8")" at bounding box center [598, 197] width 82 height 10
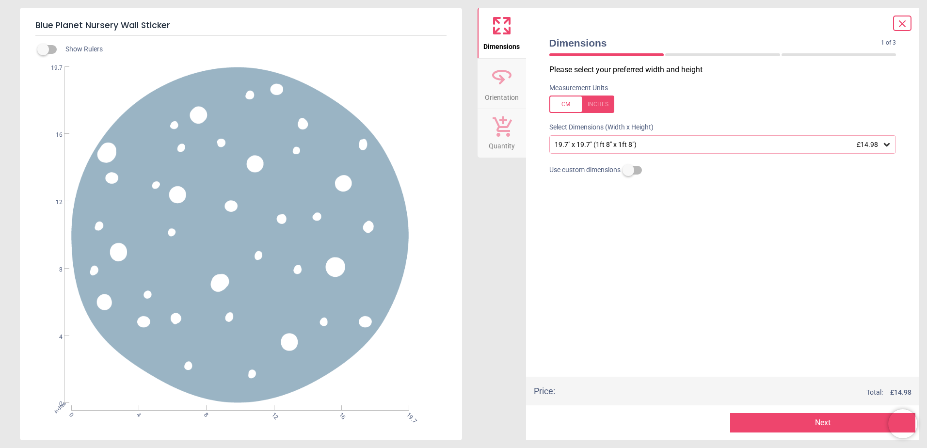
click at [760, 417] on button "Next" at bounding box center [822, 422] width 185 height 19
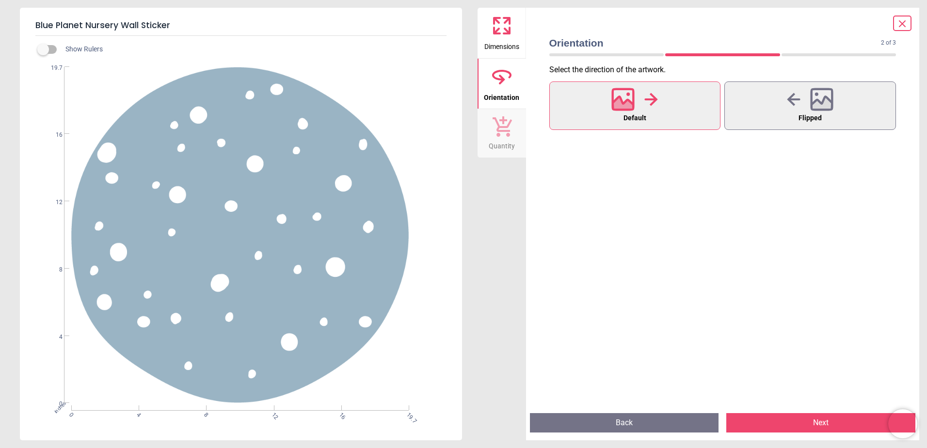
click at [778, 423] on button "Next" at bounding box center [821, 422] width 189 height 19
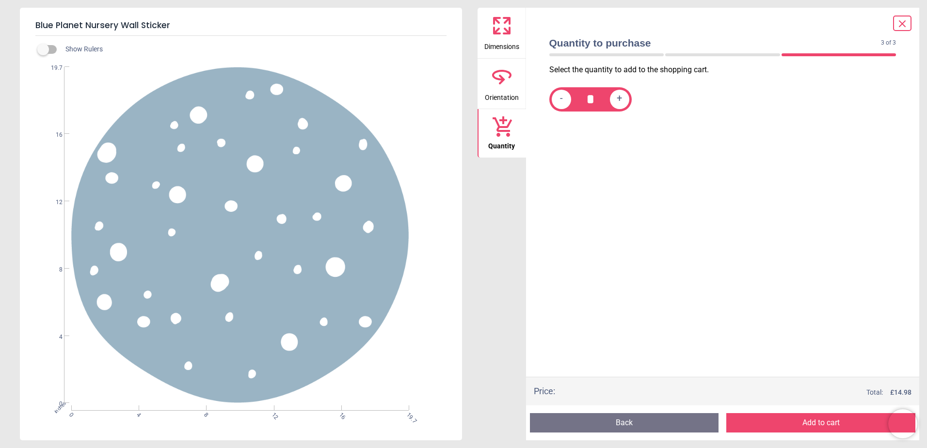
click at [778, 423] on button "Add to cart" at bounding box center [821, 422] width 189 height 19
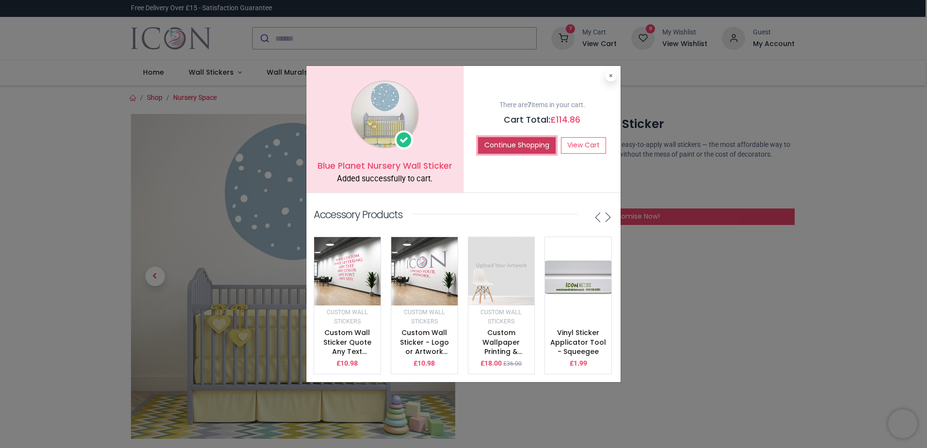
click at [511, 141] on button "Continue Shopping" at bounding box center [517, 145] width 78 height 16
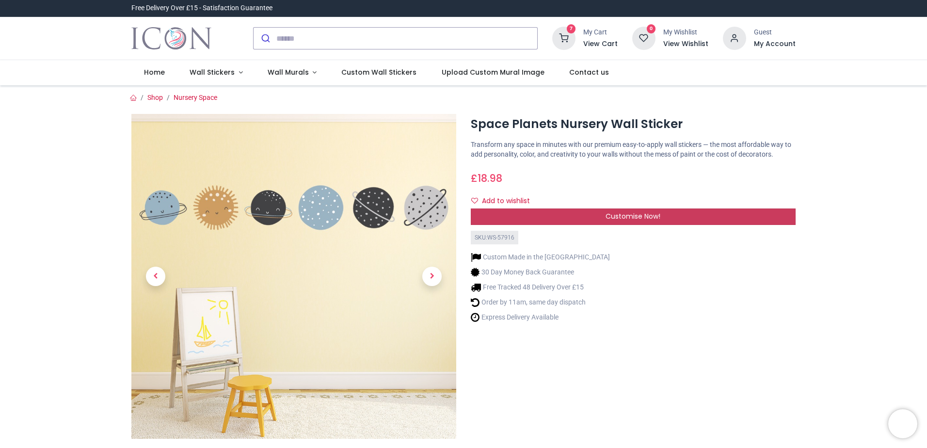
click at [603, 217] on div "Customise Now!" at bounding box center [633, 217] width 325 height 16
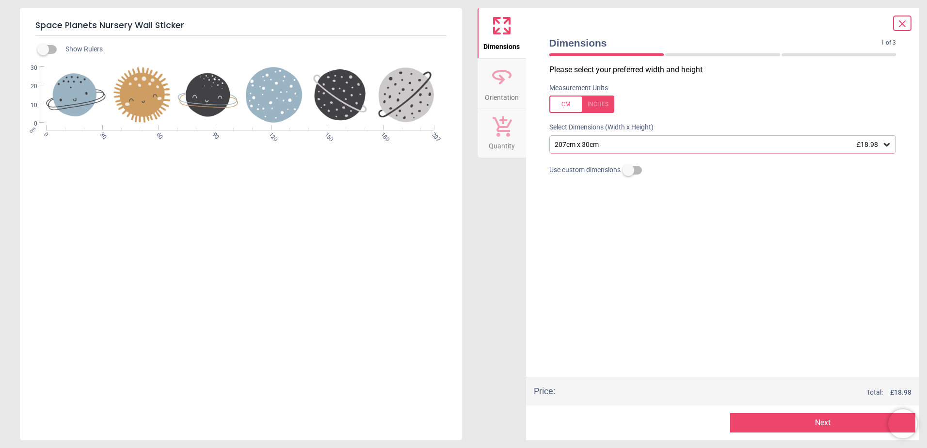
click at [600, 103] on div at bounding box center [582, 104] width 65 height 17
click at [605, 146] on div "81.5" x 11.8" (6ft 9" x 1ft) £18.98" at bounding box center [718, 145] width 329 height 8
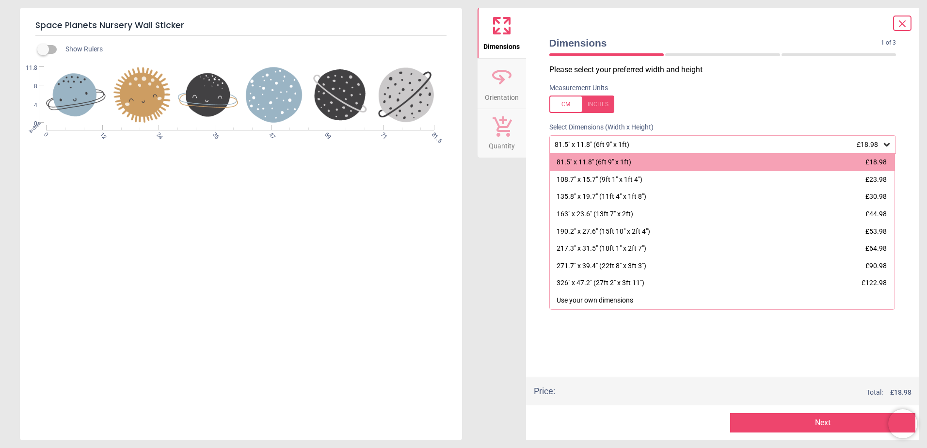
click at [797, 431] on button "Next" at bounding box center [822, 422] width 185 height 19
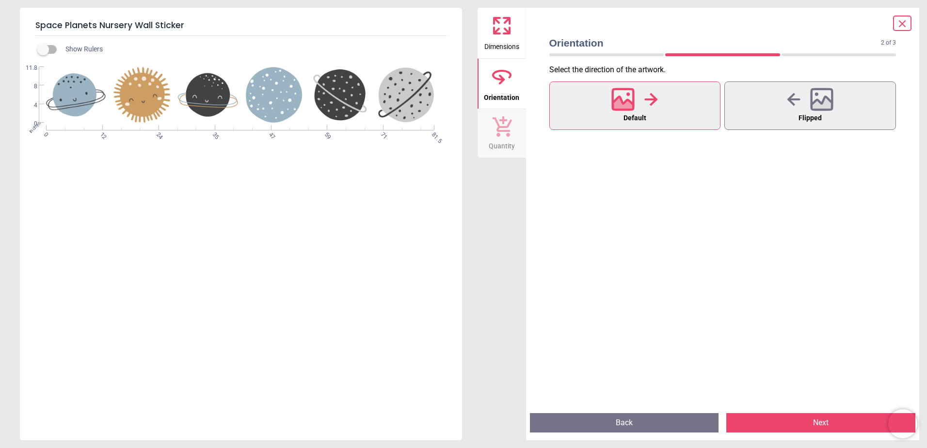
click at [797, 431] on button "Next" at bounding box center [821, 422] width 189 height 19
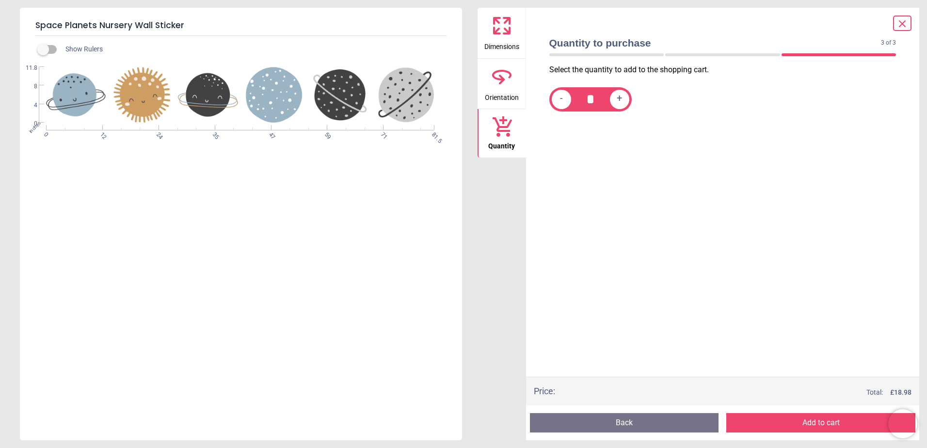
click at [798, 431] on button "Add to cart" at bounding box center [821, 422] width 189 height 19
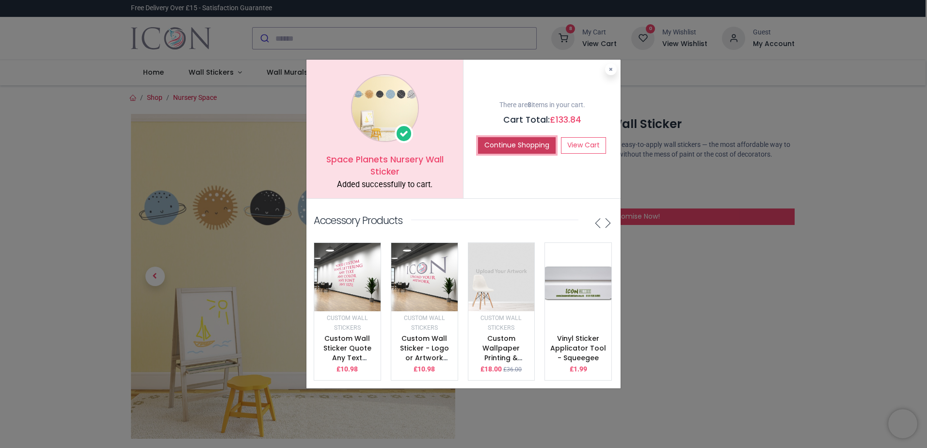
click at [526, 137] on button "Continue Shopping" at bounding box center [517, 145] width 78 height 16
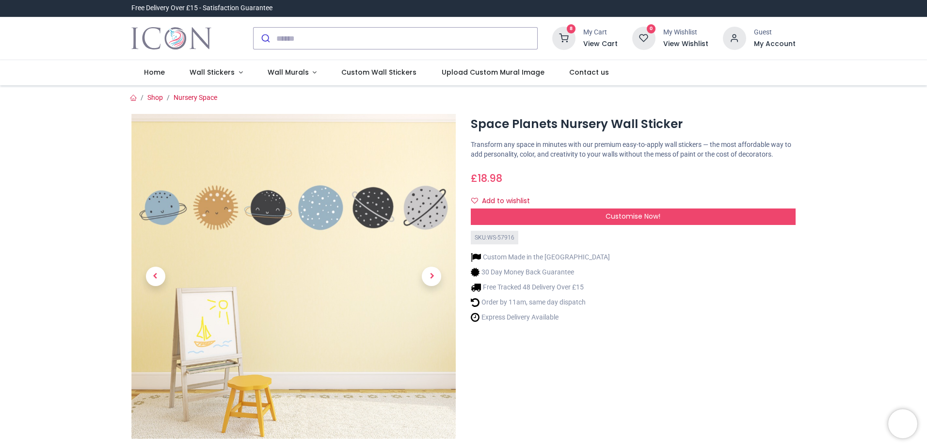
click at [573, 34] on icon at bounding box center [563, 38] width 23 height 23
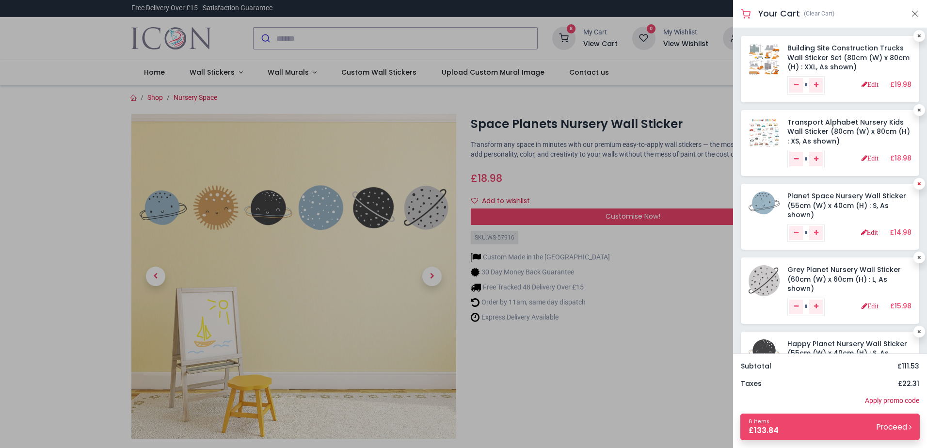
click at [919, 186] on link at bounding box center [920, 184] width 12 height 12
type input "*"
click at [918, 185] on icon at bounding box center [920, 183] width 4 height 5
type input "*"
click at [918, 184] on icon at bounding box center [920, 183] width 4 height 5
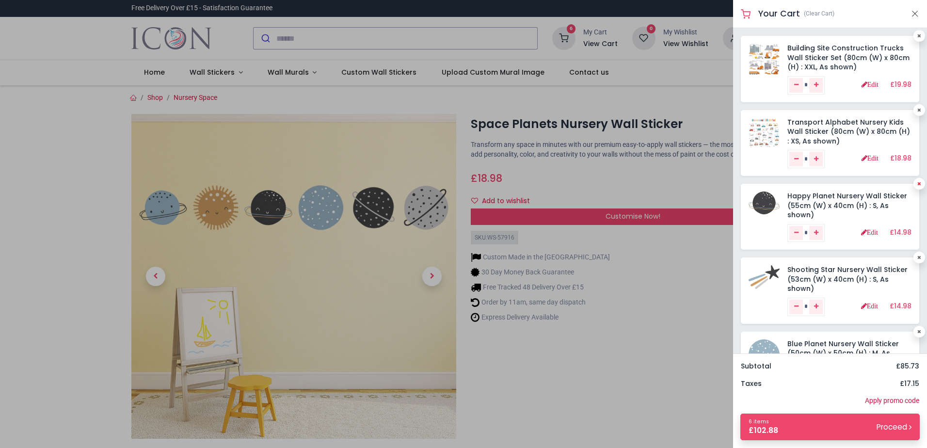
click at [918, 185] on icon at bounding box center [920, 183] width 4 height 5
type input "*"
click at [914, 261] on link at bounding box center [920, 258] width 12 height 12
type input "*"
click at [65, 118] on div at bounding box center [463, 224] width 927 height 448
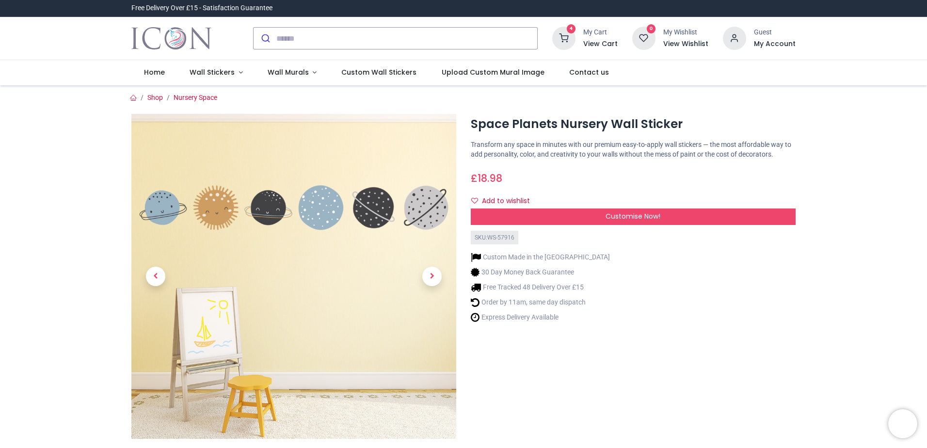
click at [561, 34] on icon at bounding box center [563, 38] width 23 height 23
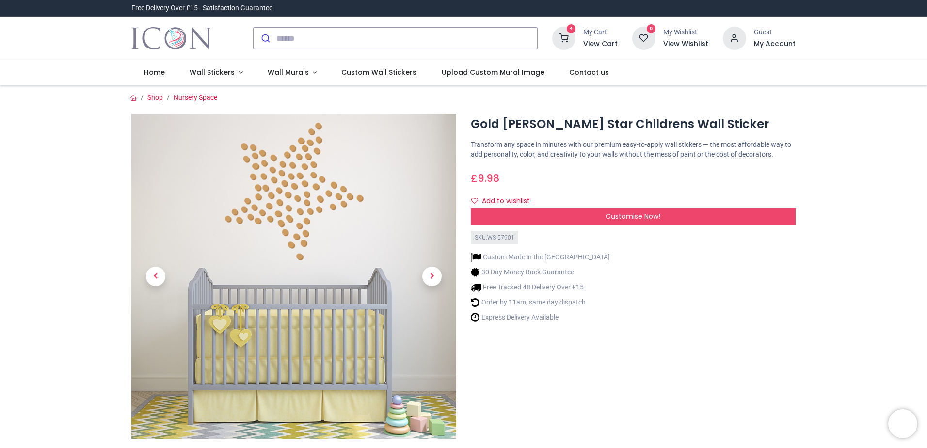
click at [290, 211] on img at bounding box center [293, 276] width 325 height 325
click at [424, 274] on span "Next" at bounding box center [431, 276] width 19 height 19
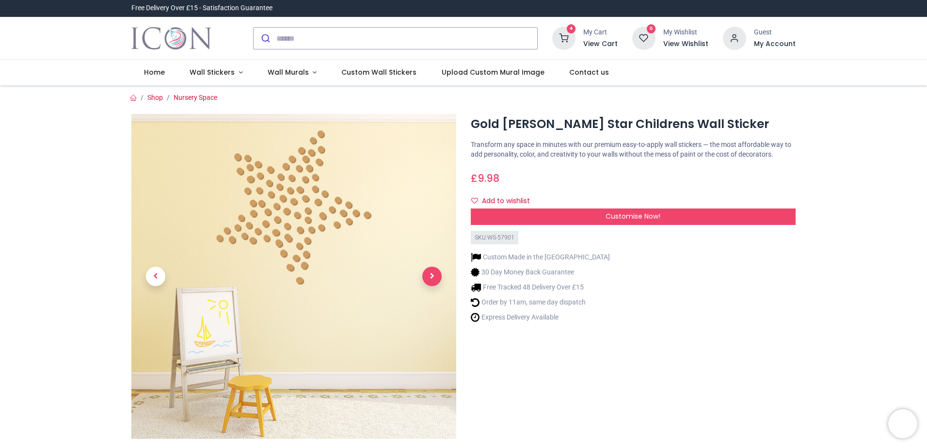
click at [424, 274] on span "Next" at bounding box center [431, 276] width 19 height 19
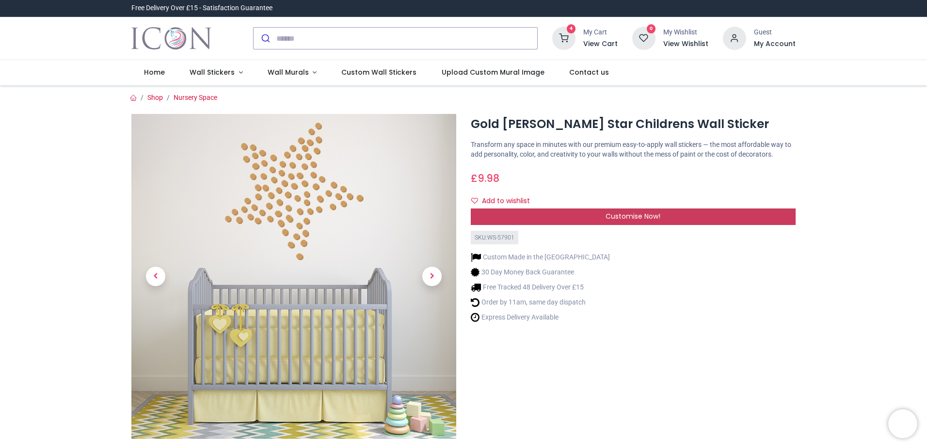
click at [628, 215] on span "Customise Now!" at bounding box center [633, 216] width 55 height 10
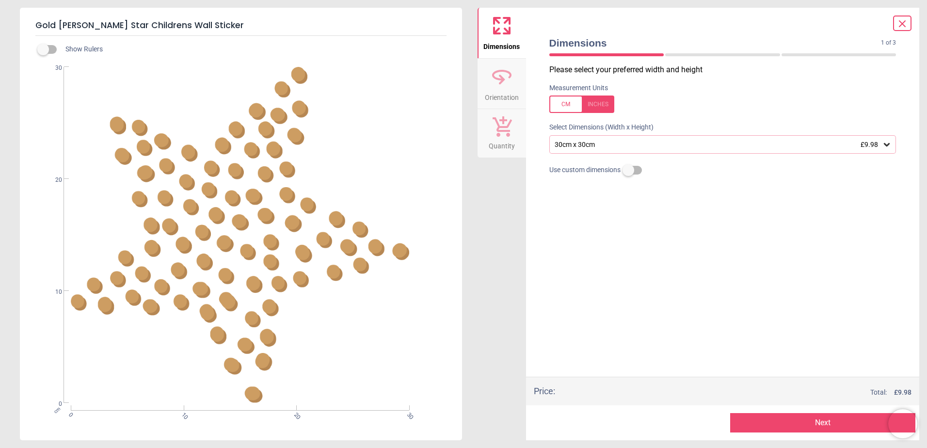
click at [602, 104] on div at bounding box center [582, 104] width 65 height 17
click at [614, 149] on div "11.8" x 11.8" (1ft x 1ft) £9.98" at bounding box center [718, 145] width 329 height 8
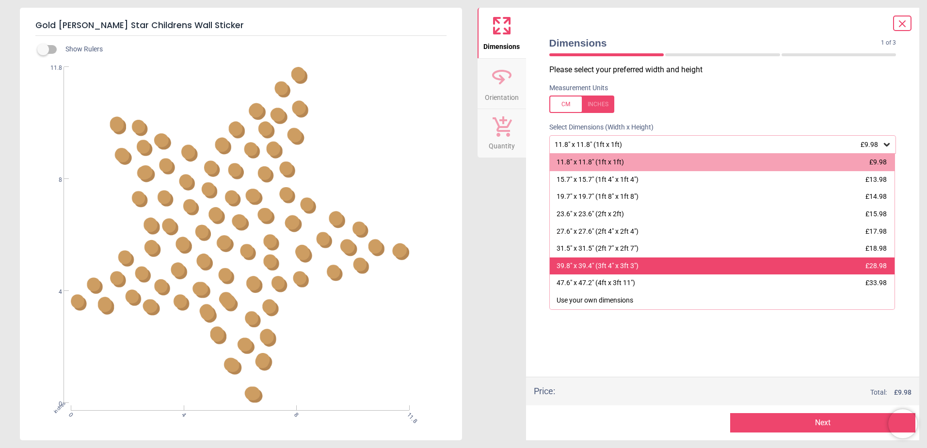
click at [632, 264] on div "39.8" x 39.4" (3ft 4" x 3ft 3")" at bounding box center [598, 266] width 82 height 10
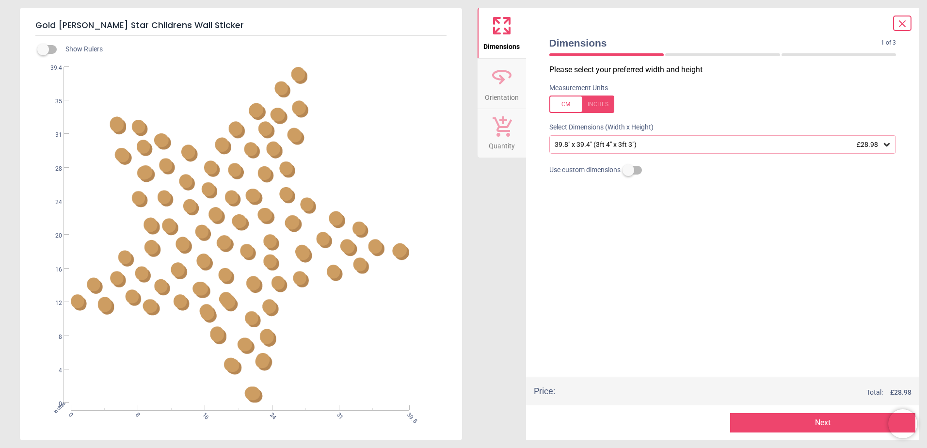
click at [626, 141] on div "39.8" x 39.4" (3ft 4" x 3ft 3") £28.98" at bounding box center [718, 145] width 329 height 8
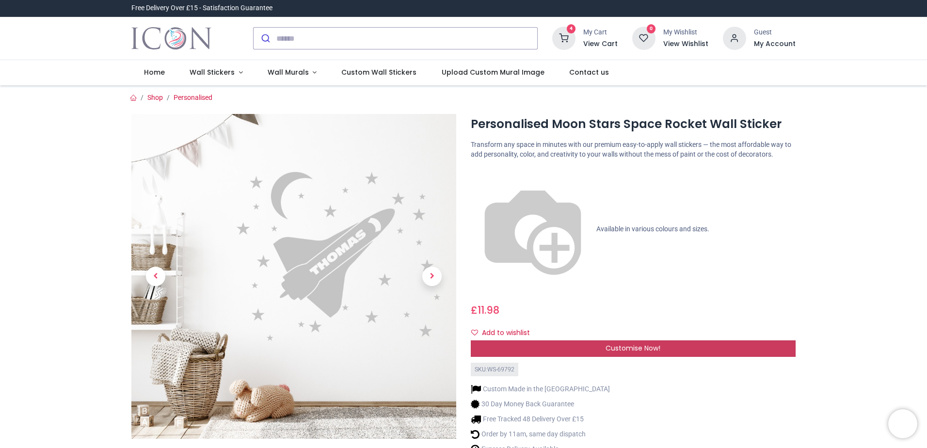
click at [619, 343] on span "Customise Now!" at bounding box center [633, 348] width 55 height 10
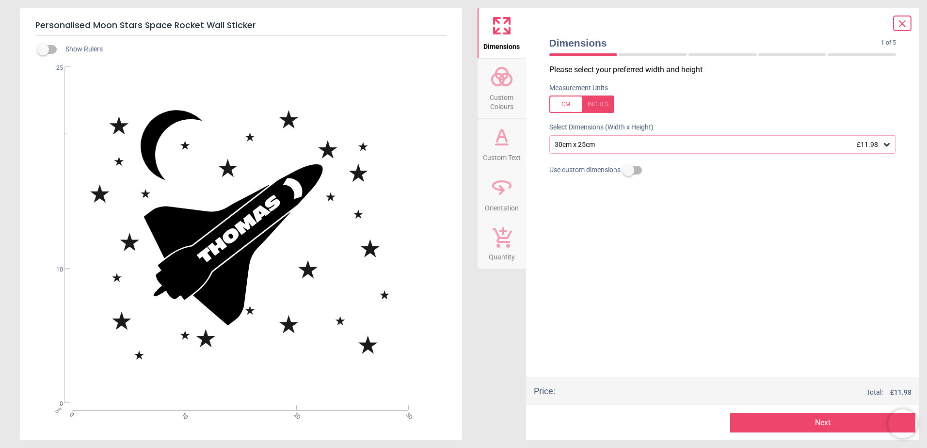
click at [590, 101] on div at bounding box center [582, 104] width 65 height 17
click at [608, 141] on div "11.8" x 9.8" (1ft x 0ft 10") £11.98" at bounding box center [718, 145] width 329 height 8
